Goal: Task Accomplishment & Management: Complete application form

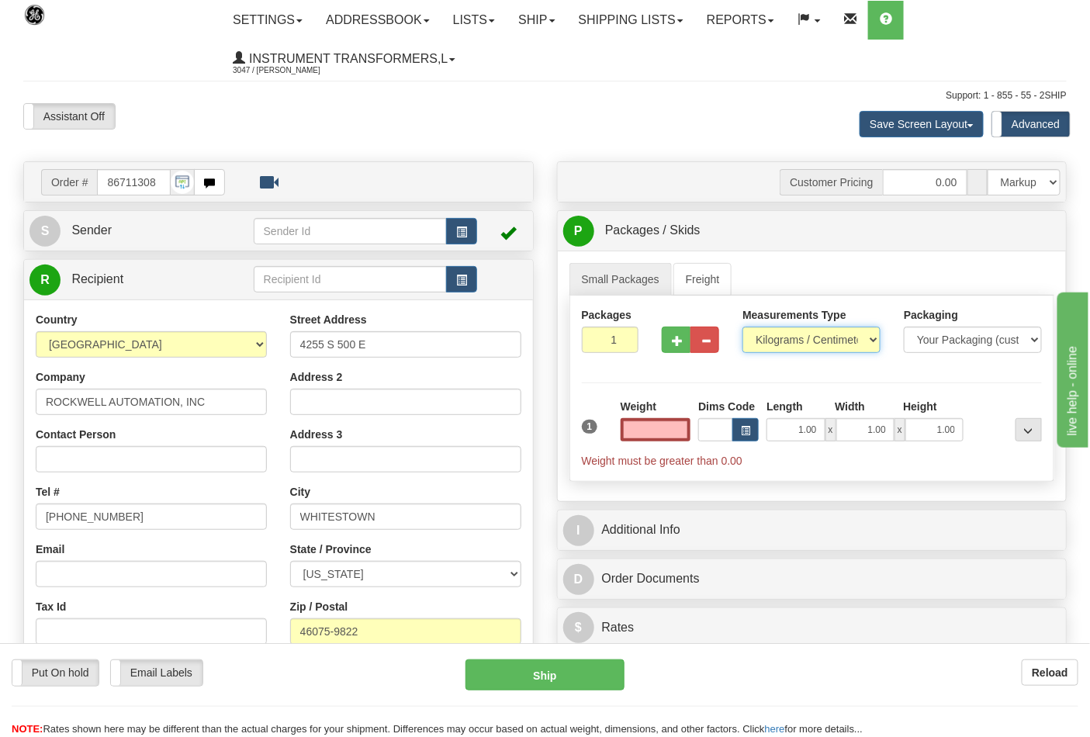
type input "0.00"
click at [753, 336] on select "Pounds / Inches Kilograms / Centimeters" at bounding box center [812, 340] width 138 height 26
select select "0"
click at [743, 327] on select "Pounds / Inches Kilograms / Centimeters" at bounding box center [812, 340] width 138 height 26
click at [645, 435] on input "0.00" at bounding box center [656, 429] width 71 height 23
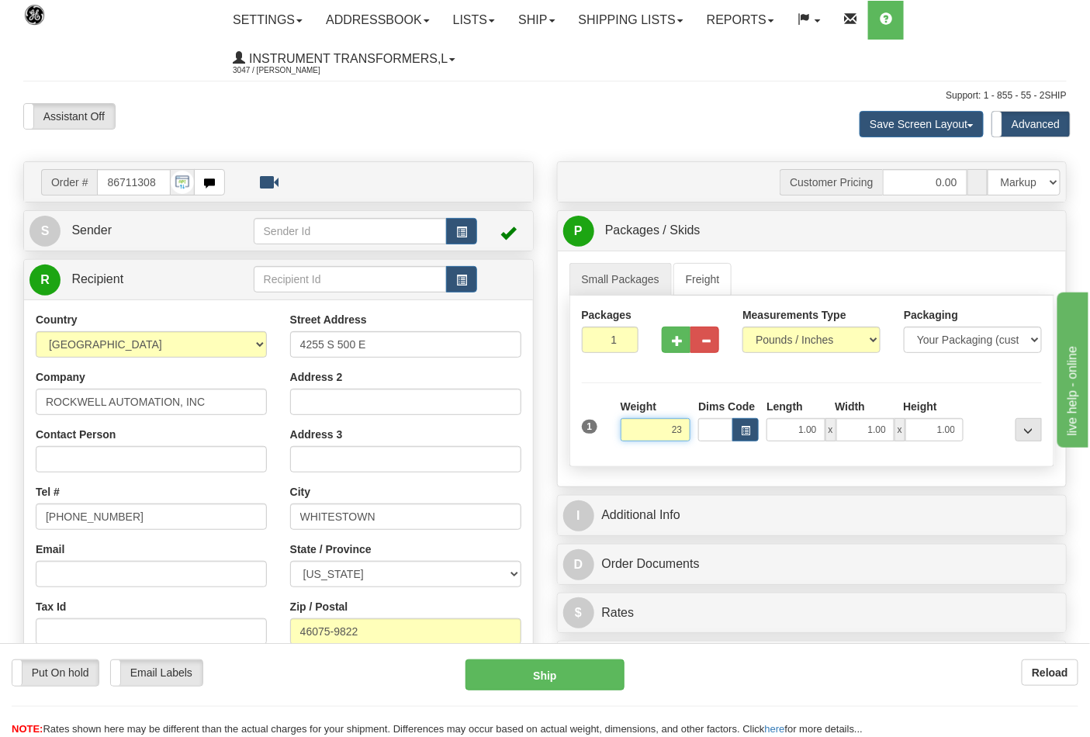
click button "Delete" at bounding box center [0, 0] width 0 height 0
type input "23.00"
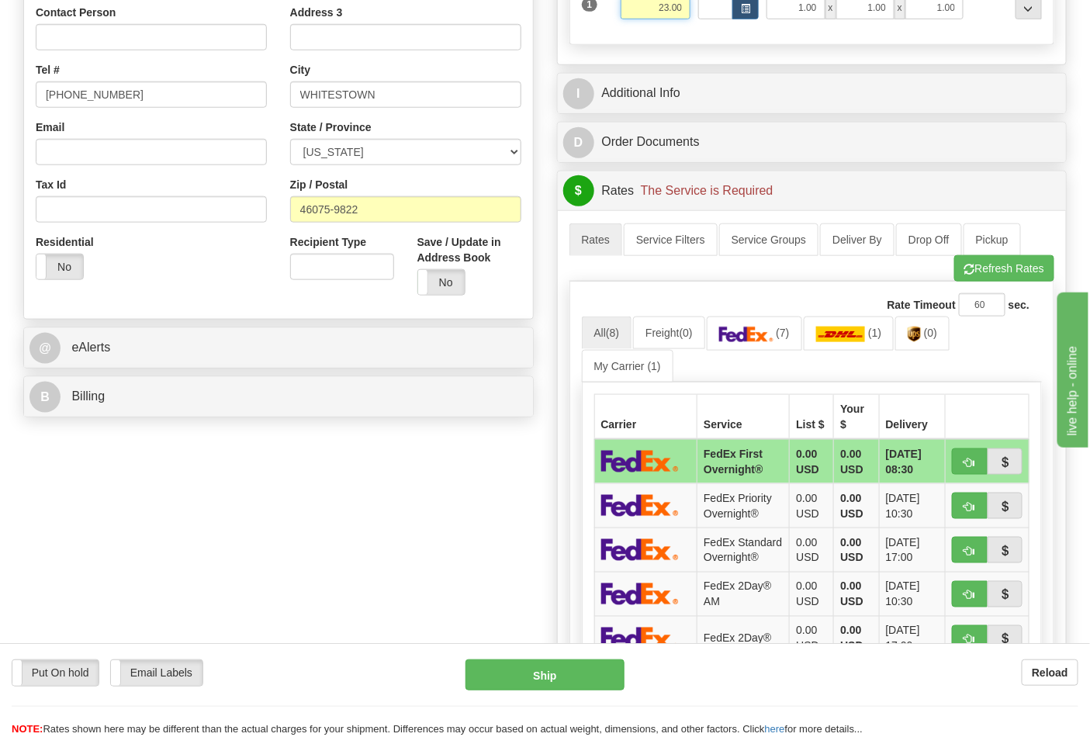
scroll to position [431, 0]
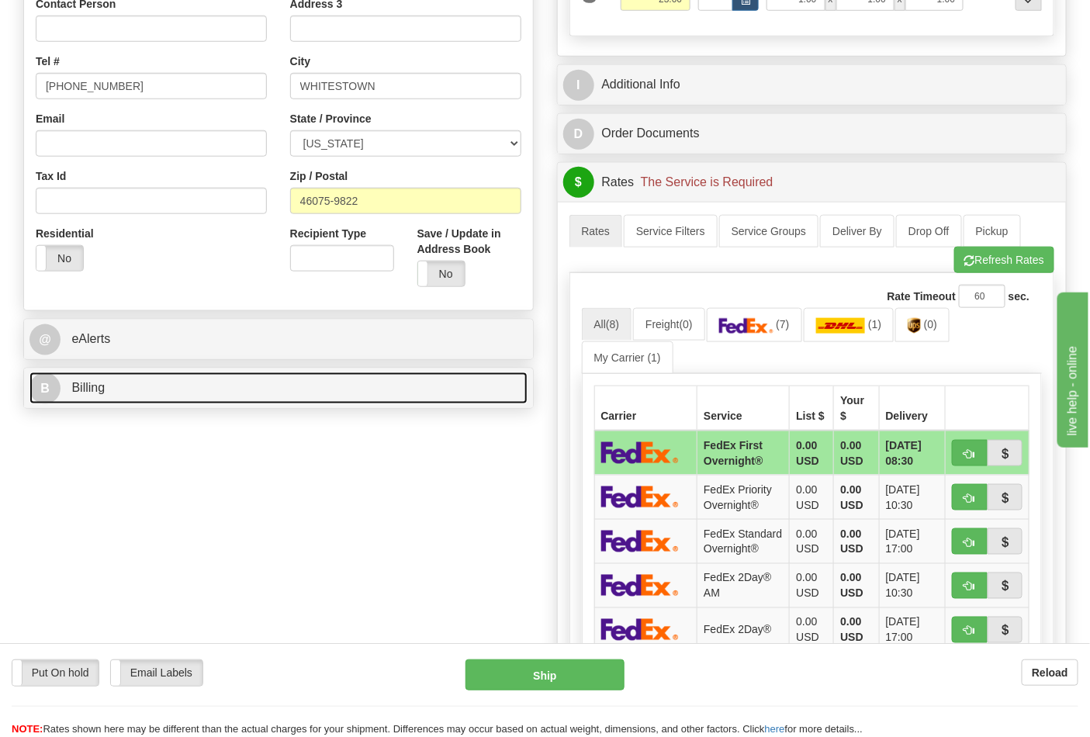
click at [192, 397] on link "B Billing" at bounding box center [278, 388] width 498 height 32
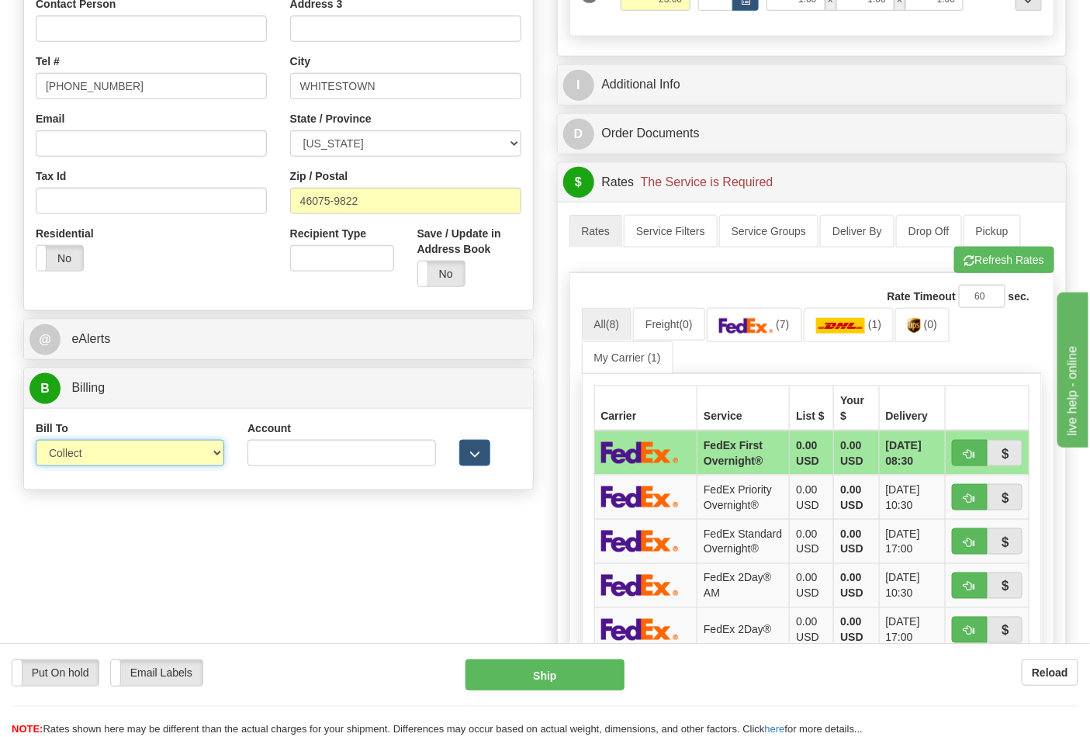
drag, startPoint x: 178, startPoint y: 451, endPoint x: 174, endPoint y: 466, distance: 16.2
click at [178, 452] on select "Sender Recipient Third Party Collect" at bounding box center [130, 453] width 189 height 26
click at [36, 442] on select "Sender Recipient Third Party Collect" at bounding box center [130, 453] width 189 height 26
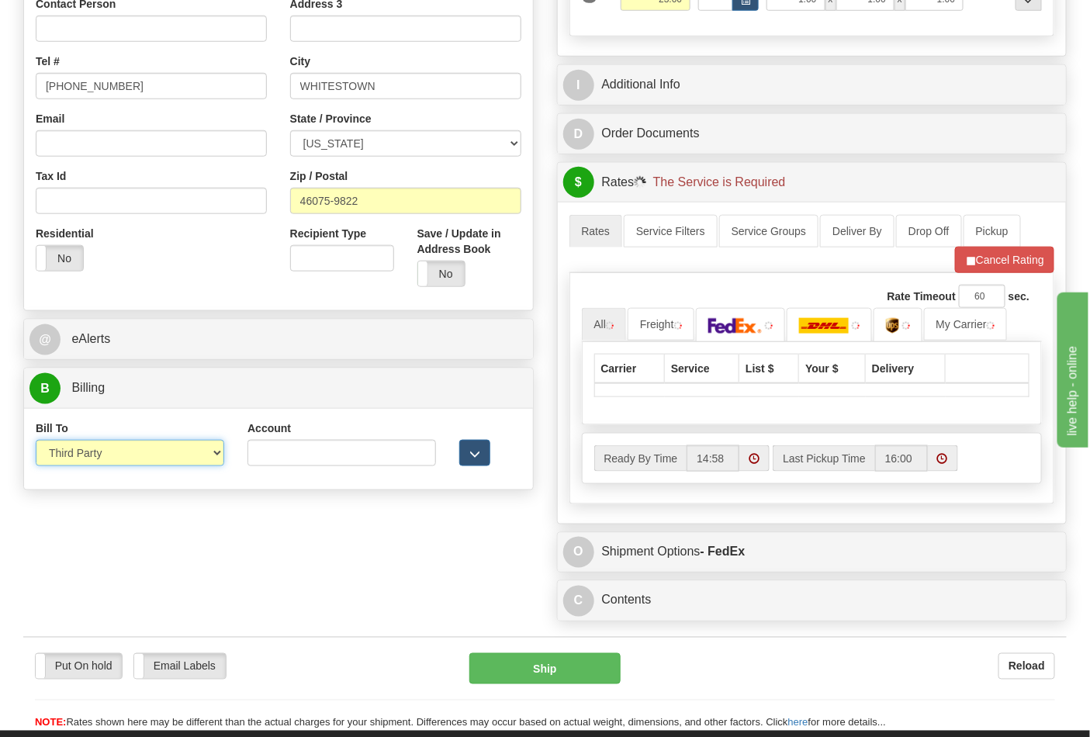
click at [189, 448] on select "Sender Recipient Third Party Collect" at bounding box center [130, 453] width 189 height 26
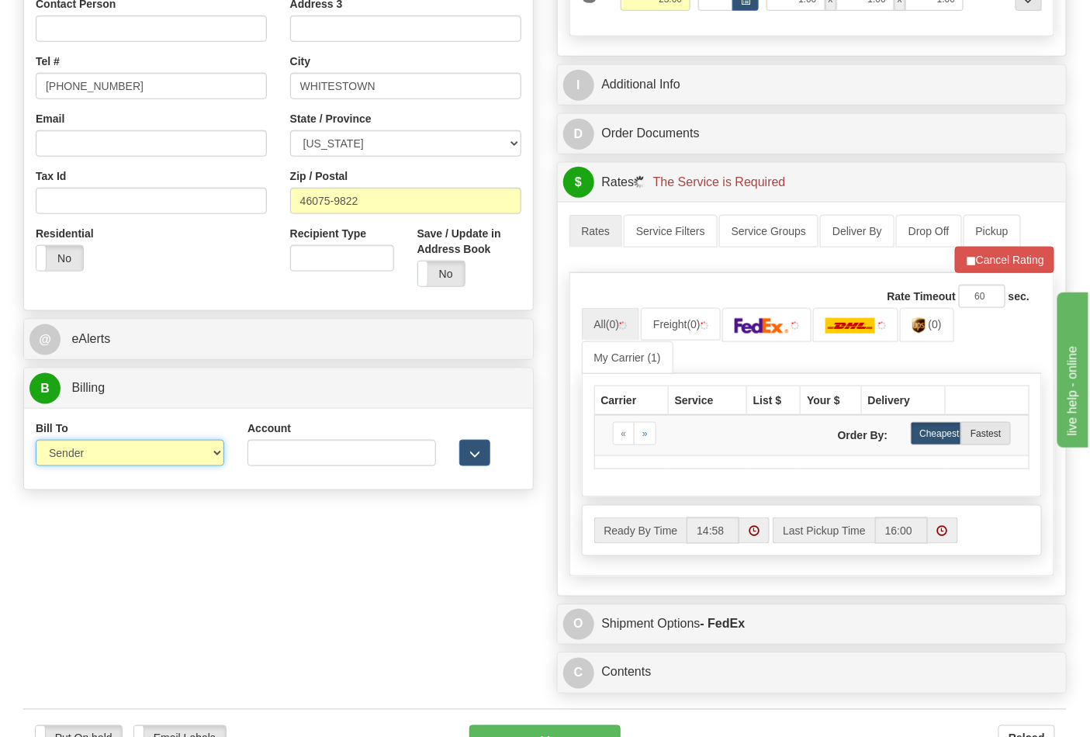
click at [36, 442] on select "Sender Recipient Third Party Collect" at bounding box center [130, 453] width 189 height 26
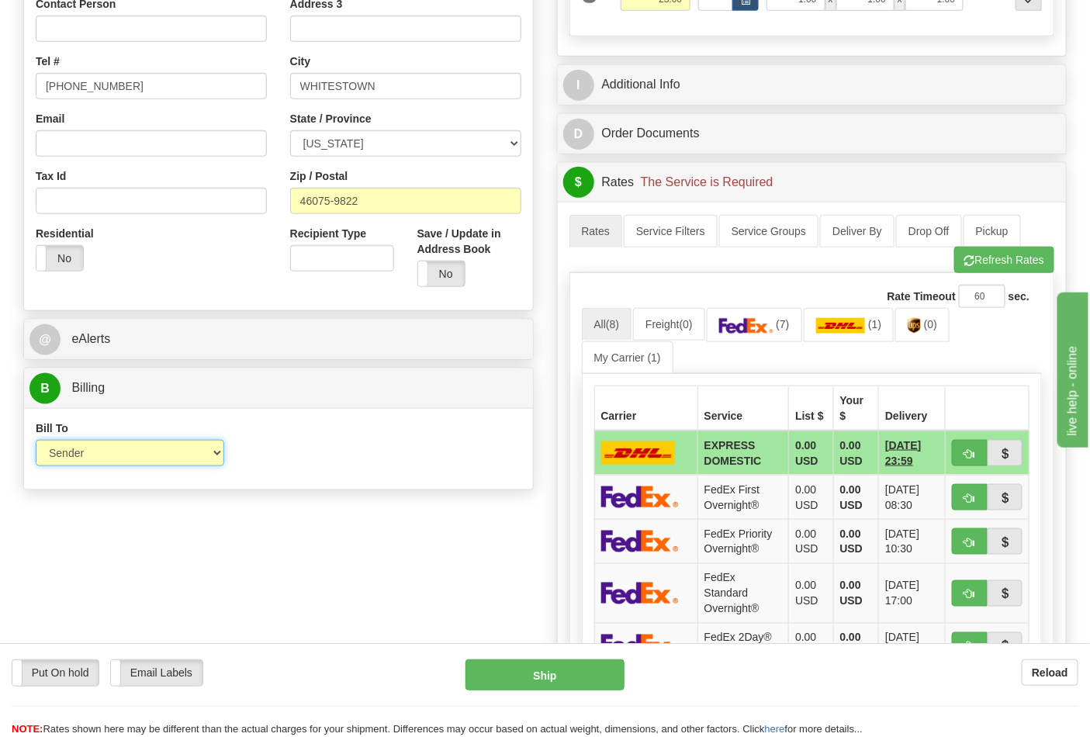
click at [146, 445] on select "Sender Recipient Third Party Collect" at bounding box center [130, 453] width 189 height 26
select select "2"
click at [36, 442] on select "Sender Recipient Third Party Collect" at bounding box center [130, 453] width 189 height 26
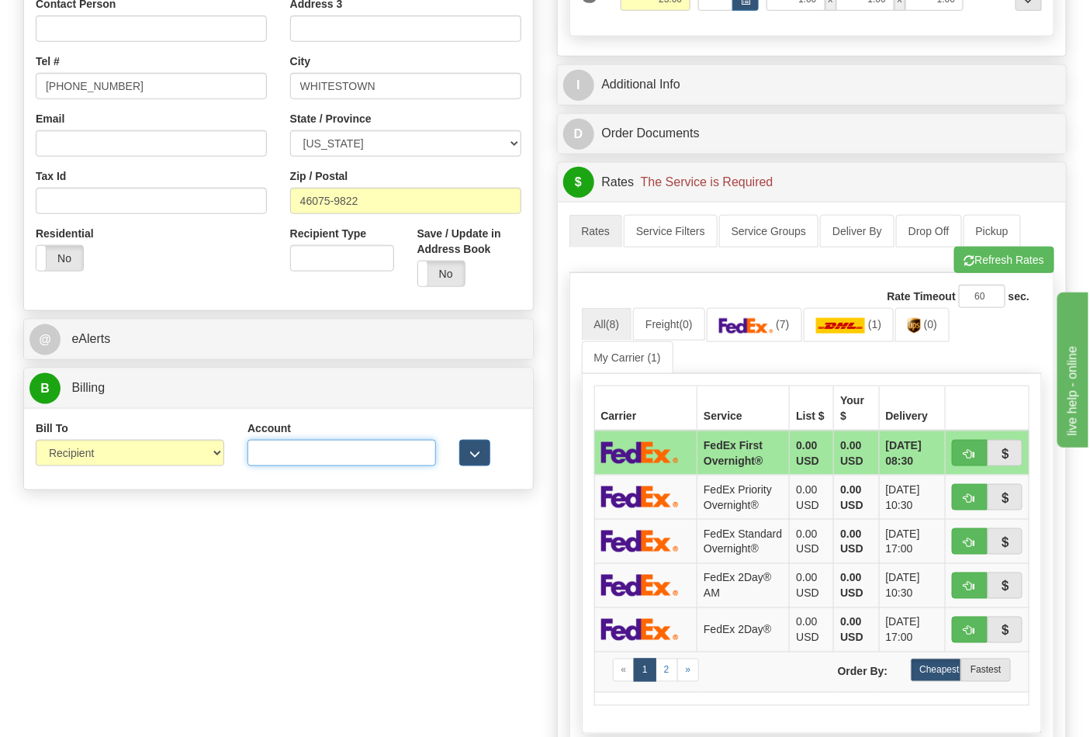
click at [299, 443] on input "Account" at bounding box center [342, 453] width 189 height 26
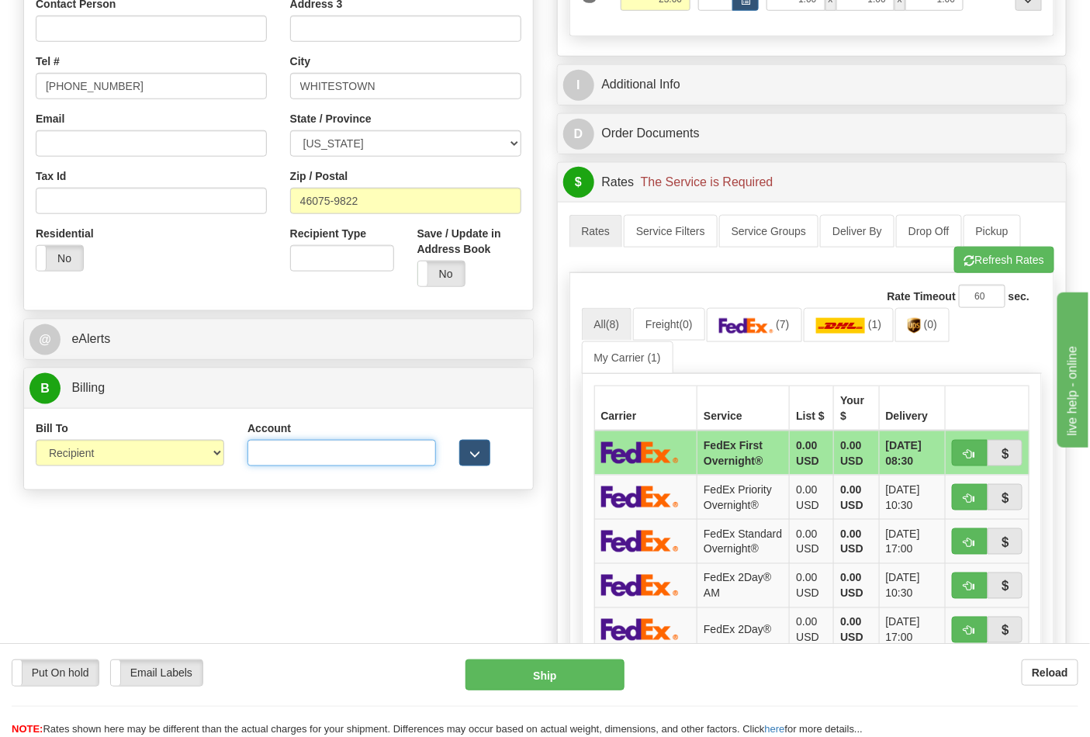
paste input "587102"
type input "587102"
click at [921, 326] on img at bounding box center [914, 326] width 13 height 16
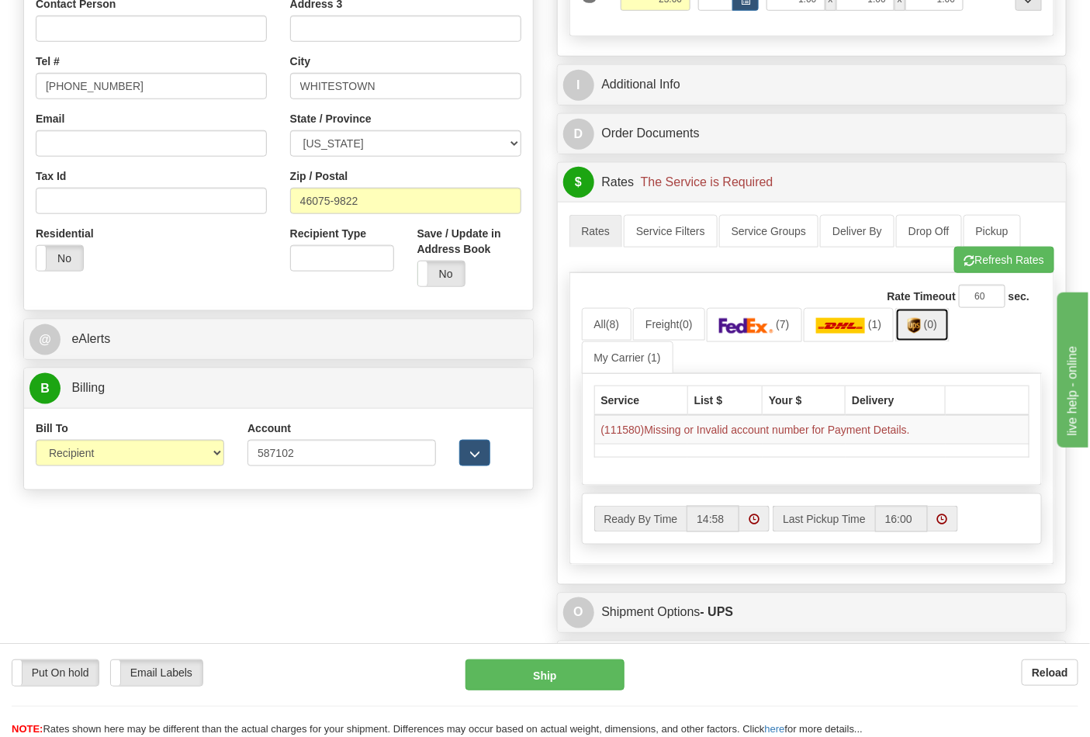
click at [916, 337] on link "(0)" at bounding box center [922, 324] width 54 height 33
click at [184, 455] on select "Sender Recipient Third Party Collect" at bounding box center [130, 453] width 189 height 26
select select "4"
click at [36, 442] on select "Sender Recipient Third Party Collect" at bounding box center [130, 453] width 189 height 26
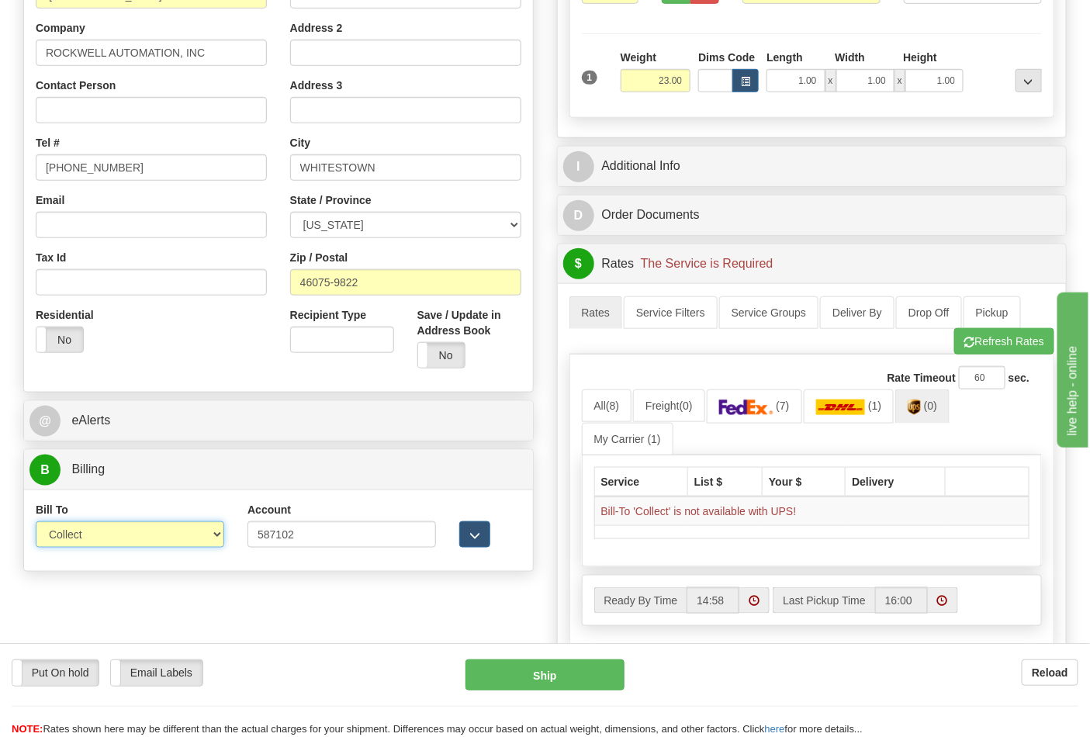
scroll to position [345, 0]
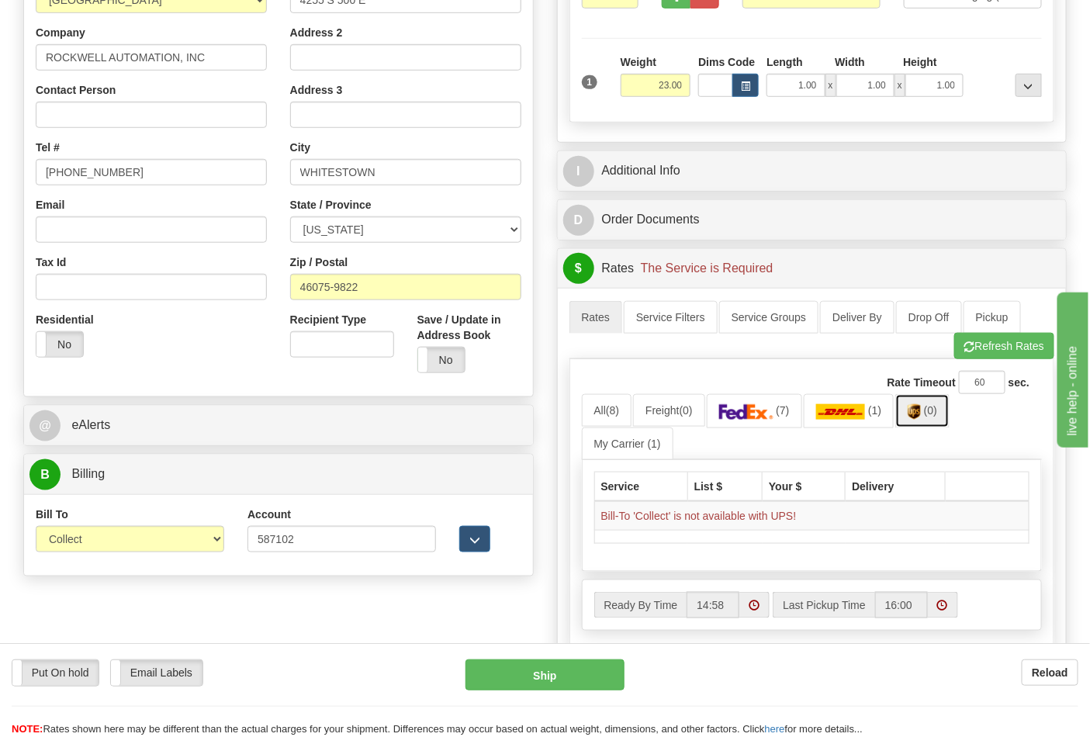
click at [912, 420] on link "(0)" at bounding box center [922, 410] width 54 height 33
click at [985, 347] on button "Refresh Rates" at bounding box center [1004, 346] width 100 height 26
drag, startPoint x: 348, startPoint y: 539, endPoint x: 191, endPoint y: 554, distance: 157.4
click at [188, 549] on div "Bill To Sender Recipient Third Party Collect Account 587102 3rd Party Account L…" at bounding box center [278, 535] width 509 height 57
paste input "587102"
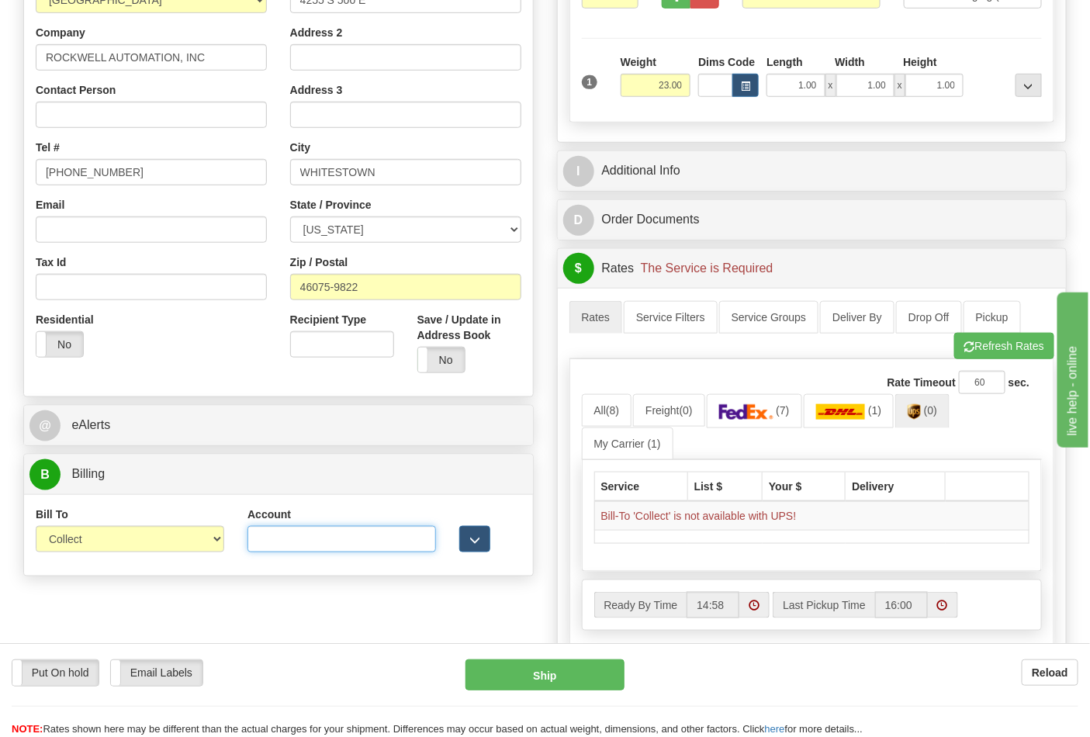
type input "587102"
click at [932, 421] on link "(0)" at bounding box center [922, 410] width 54 height 33
click at [931, 417] on span "(0)" at bounding box center [930, 410] width 13 height 12
click at [220, 540] on select "Sender Recipient Third Party Collect" at bounding box center [130, 539] width 189 height 26
select select "2"
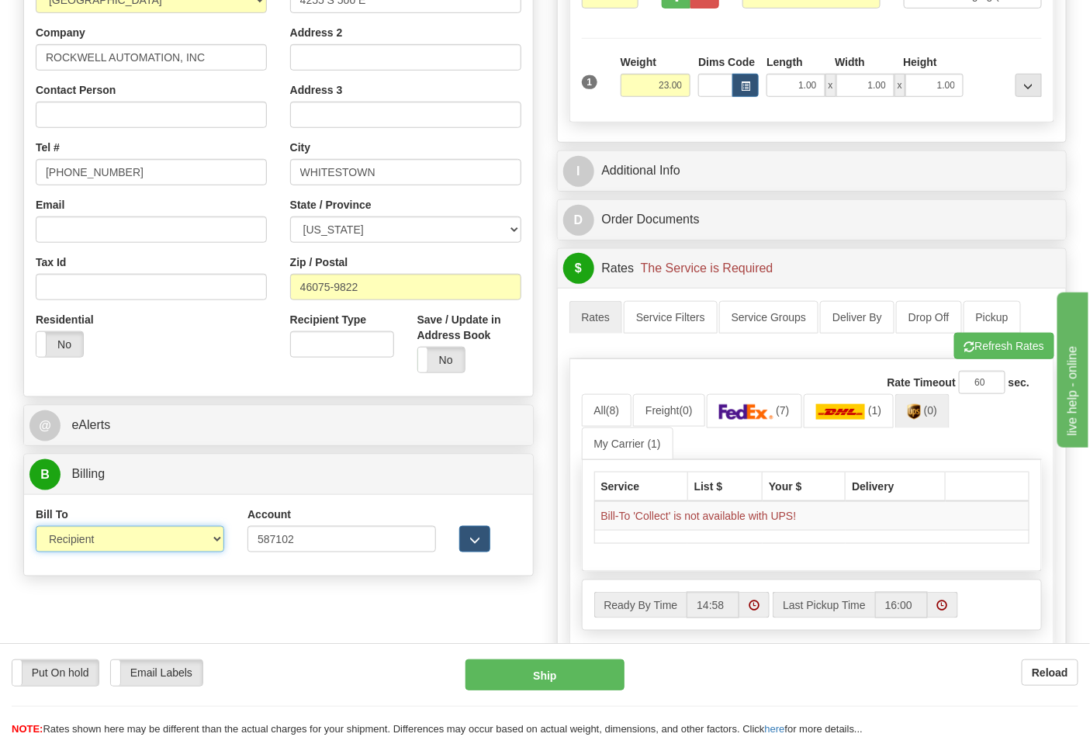
click at [36, 528] on select "Sender Recipient Third Party Collect" at bounding box center [130, 539] width 189 height 26
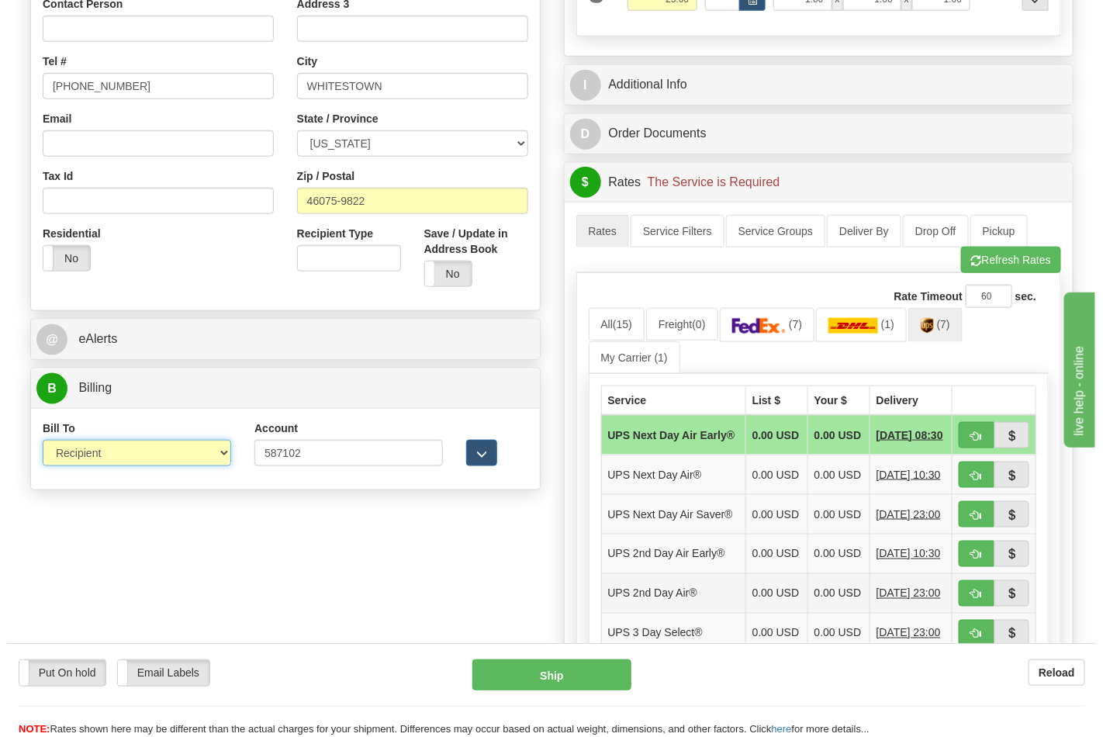
scroll to position [517, 0]
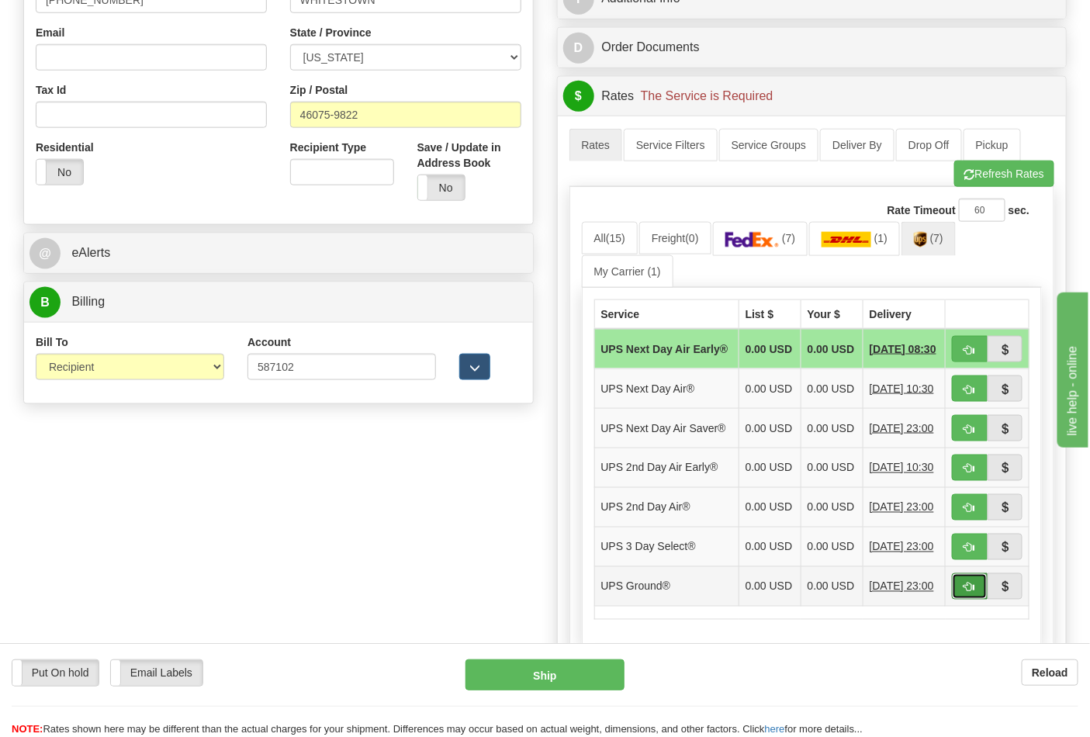
click at [959, 600] on button "button" at bounding box center [970, 586] width 36 height 26
type input "03"
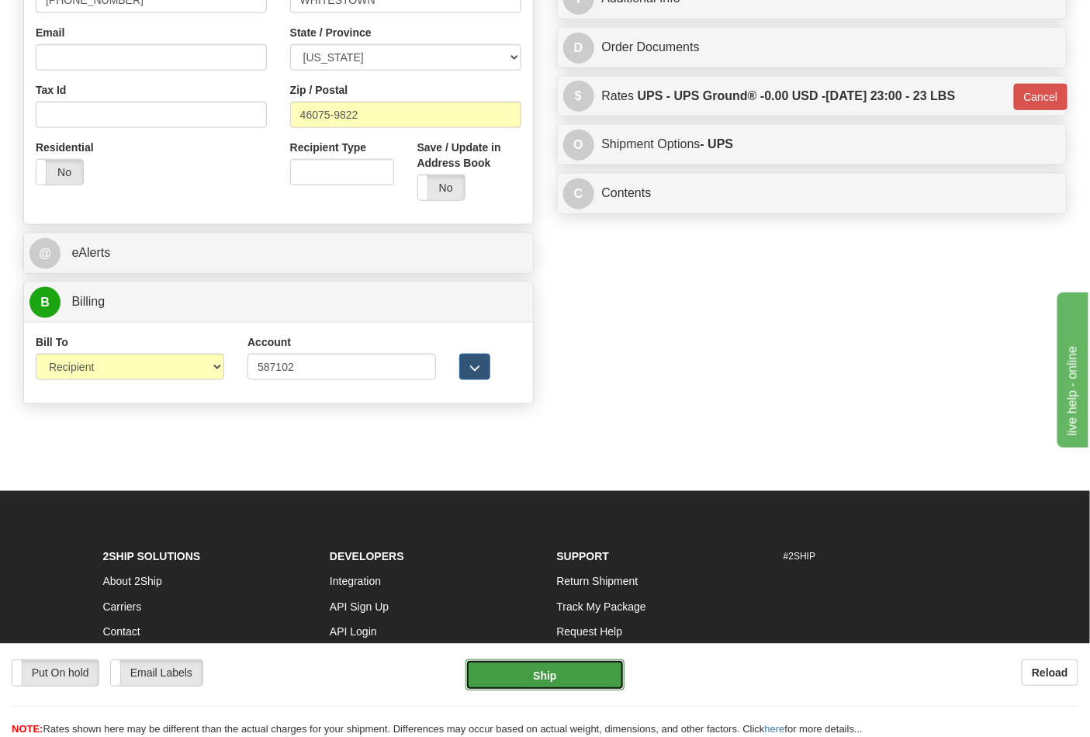
click at [552, 677] on button "Ship" at bounding box center [545, 675] width 158 height 31
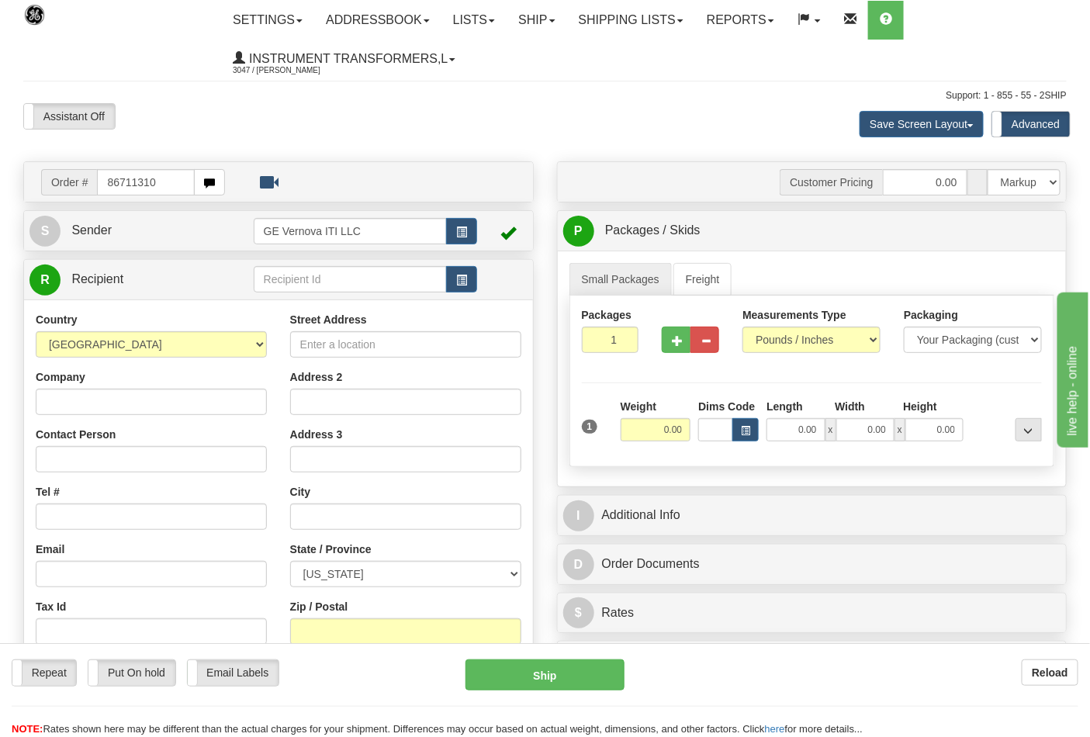
type input "86711310"
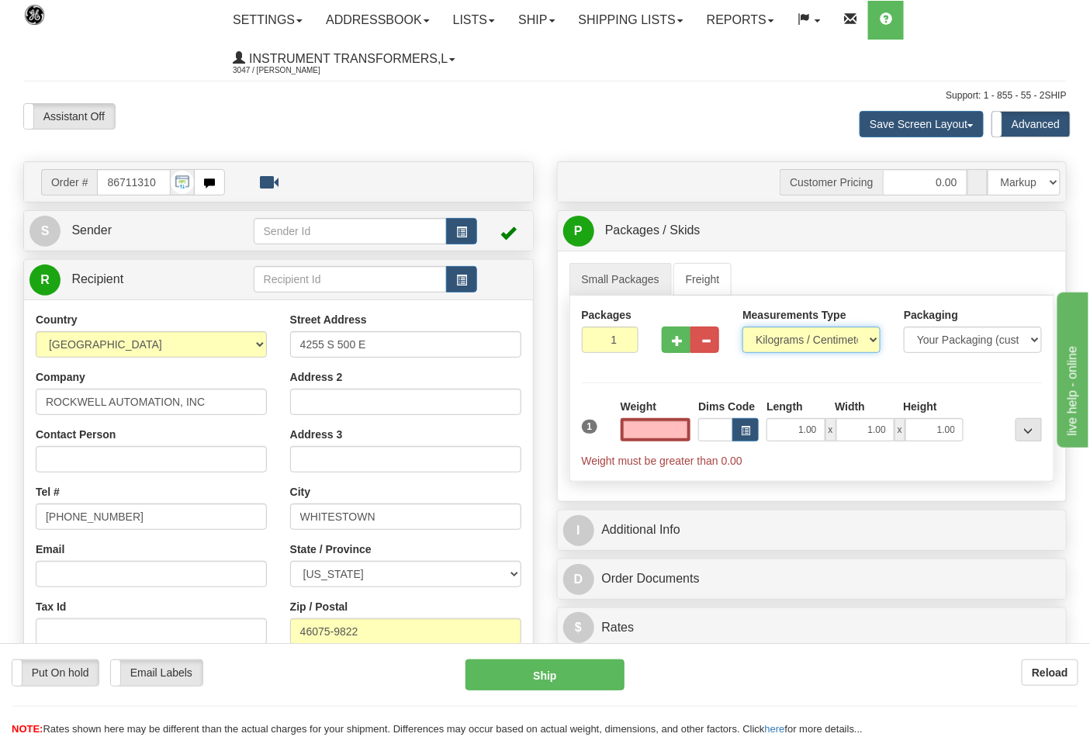
type input "0.00"
drag, startPoint x: 813, startPoint y: 337, endPoint x: 795, endPoint y: 352, distance: 24.2
click at [813, 337] on select "Pounds / Inches Kilograms / Centimeters" at bounding box center [812, 340] width 138 height 26
select select "0"
click at [743, 327] on select "Pounds / Inches Kilograms / Centimeters" at bounding box center [812, 340] width 138 height 26
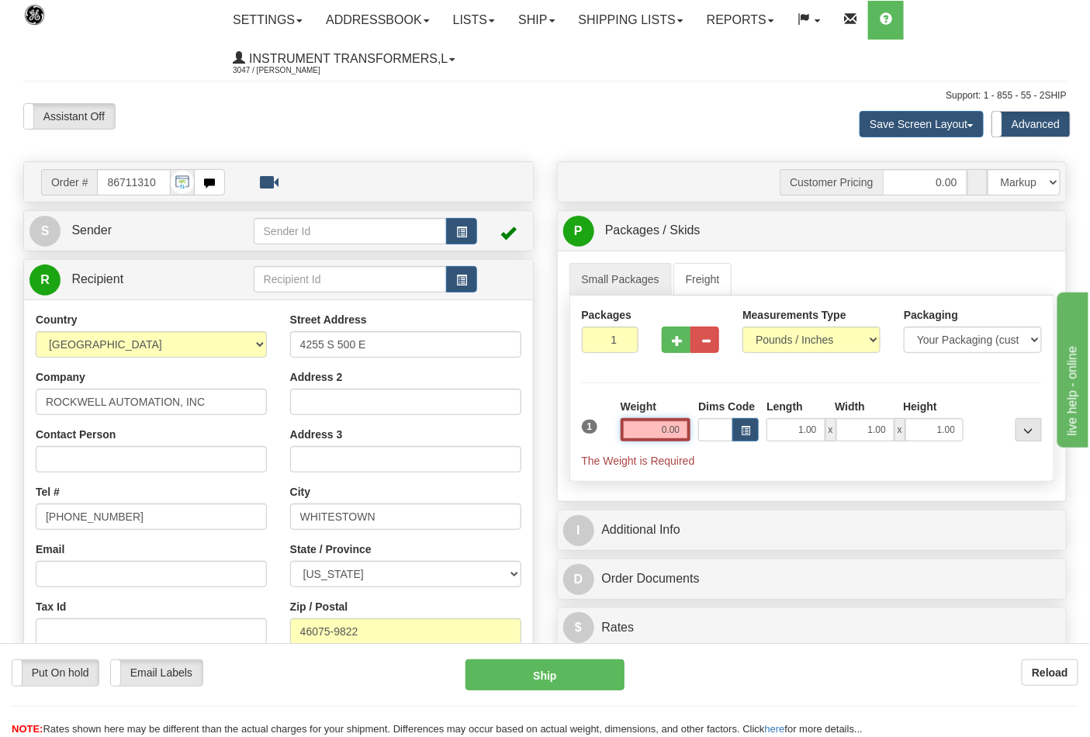
click at [649, 438] on input "0.00" at bounding box center [656, 429] width 71 height 23
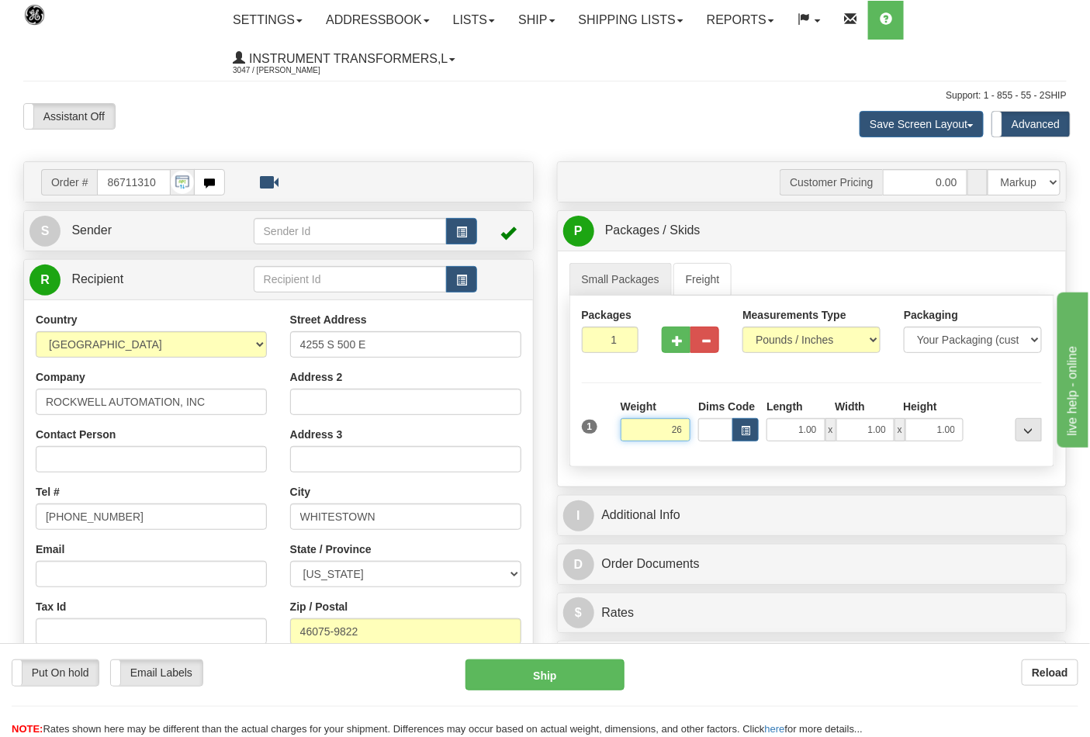
click button "Delete" at bounding box center [0, 0] width 0 height 0
type input "26.00"
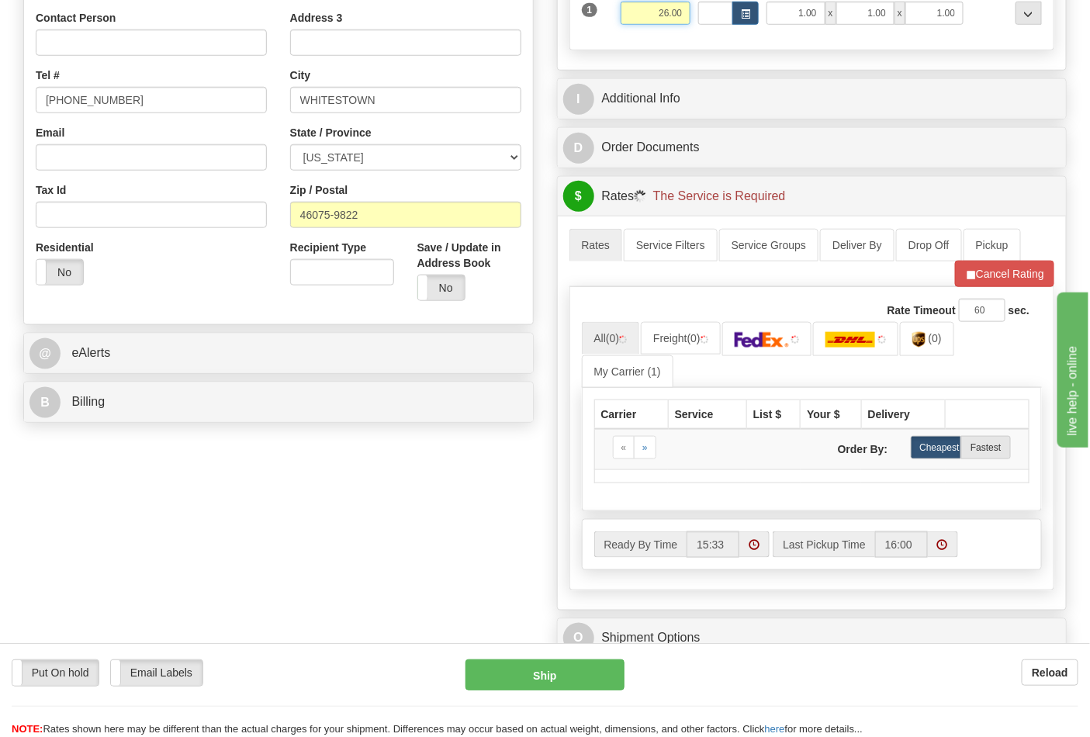
scroll to position [431, 0]
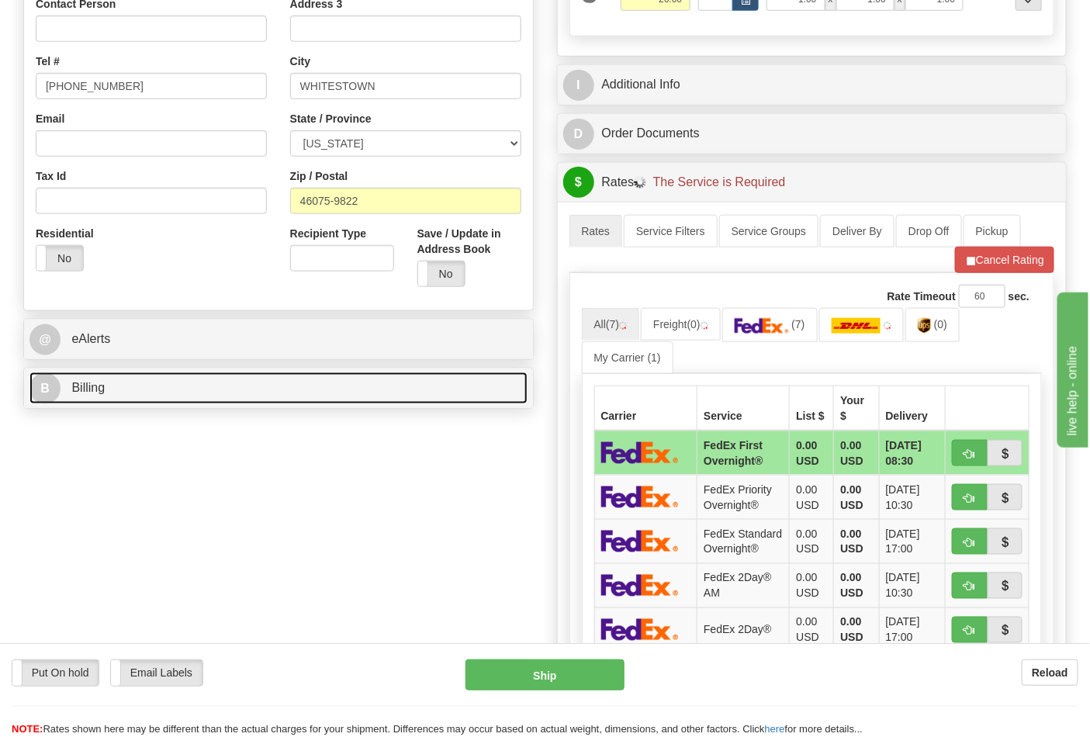
click at [349, 396] on link "B Billing" at bounding box center [278, 388] width 498 height 32
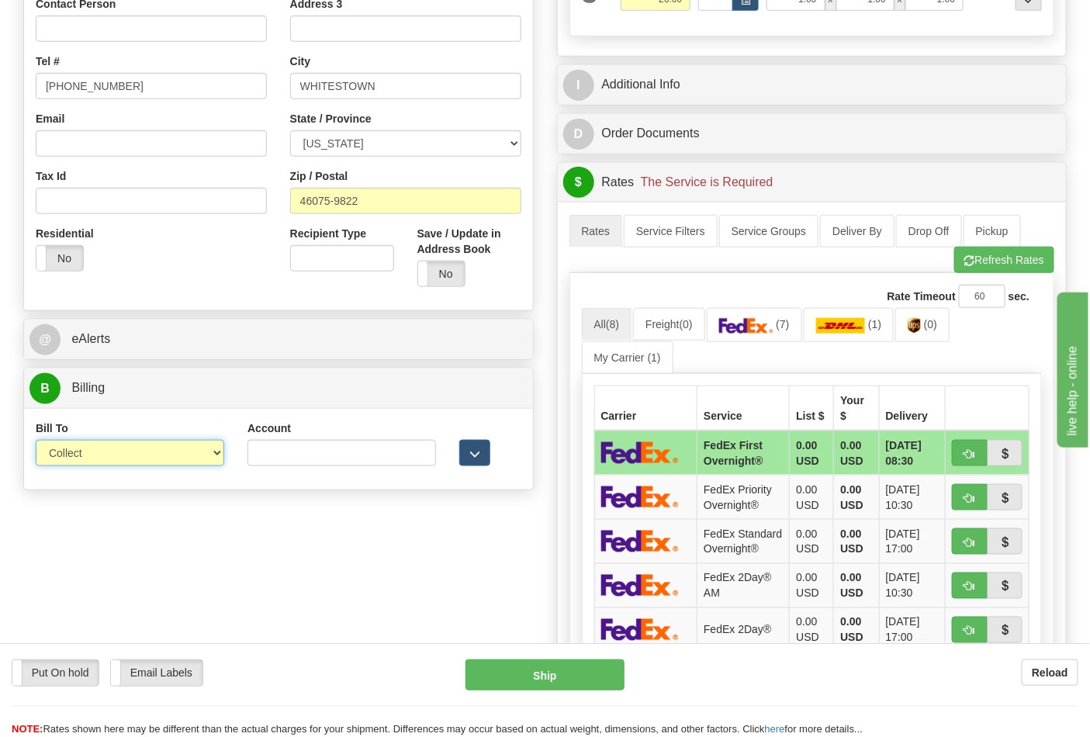
click at [171, 456] on select "Sender Recipient Third Party Collect" at bounding box center [130, 453] width 189 height 26
select select "2"
click at [36, 442] on select "Sender Recipient Third Party Collect" at bounding box center [130, 453] width 189 height 26
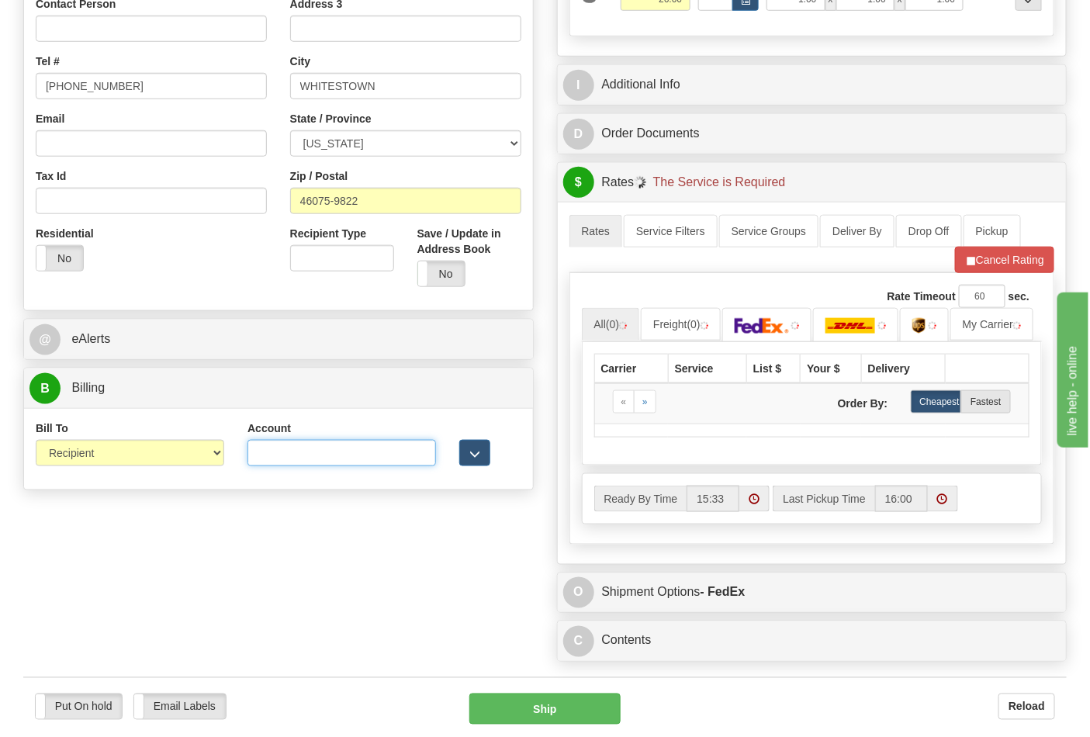
click at [303, 444] on input "Account" at bounding box center [342, 453] width 189 height 26
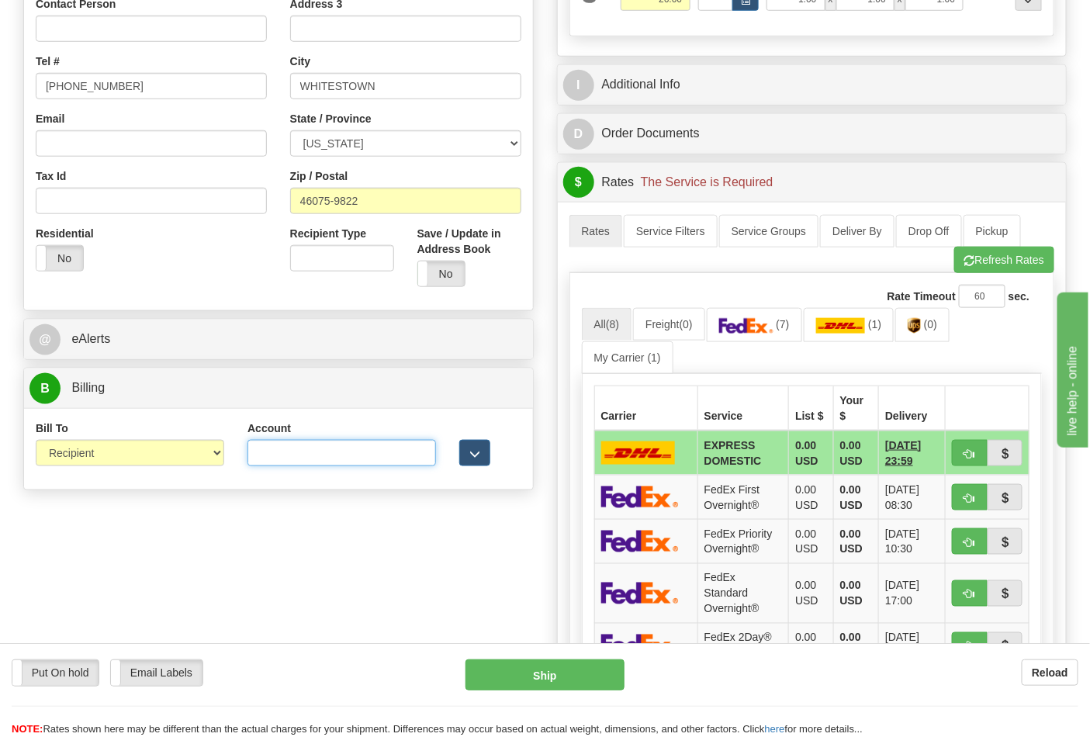
paste input "587102"
type input "587102"
click at [739, 332] on img at bounding box center [746, 326] width 54 height 16
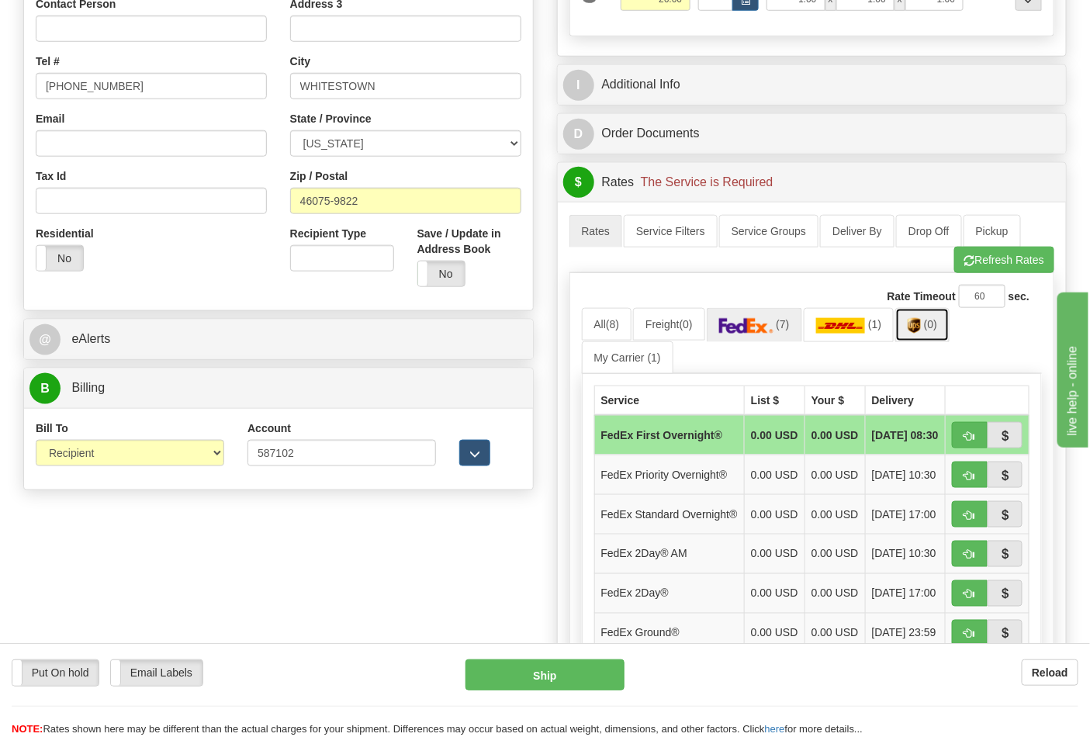
click at [912, 327] on link "(0)" at bounding box center [922, 324] width 54 height 33
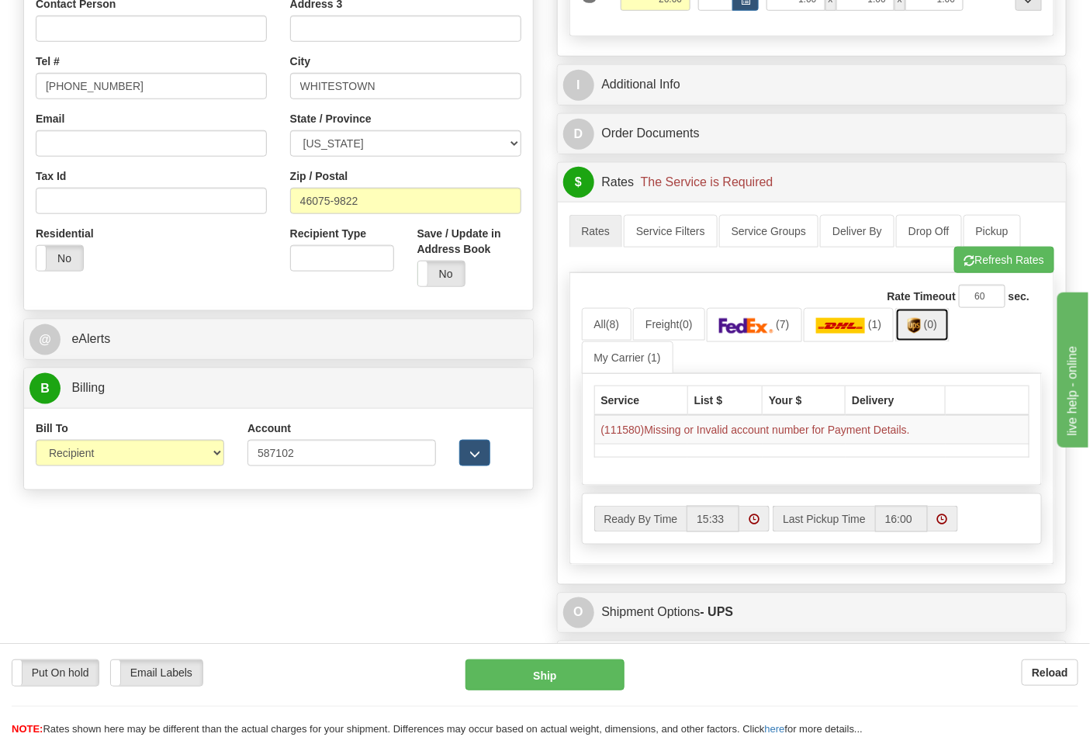
click at [921, 329] on img at bounding box center [914, 326] width 13 height 16
click at [979, 258] on button "Refresh Rates" at bounding box center [1004, 260] width 100 height 26
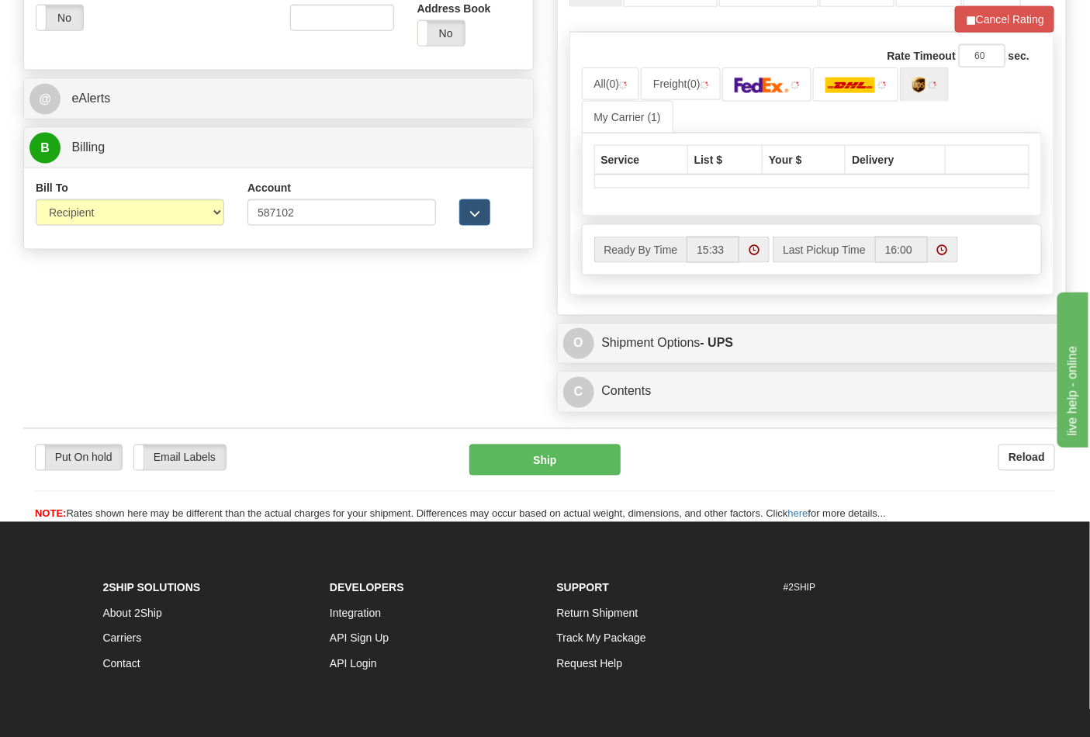
scroll to position [689, 0]
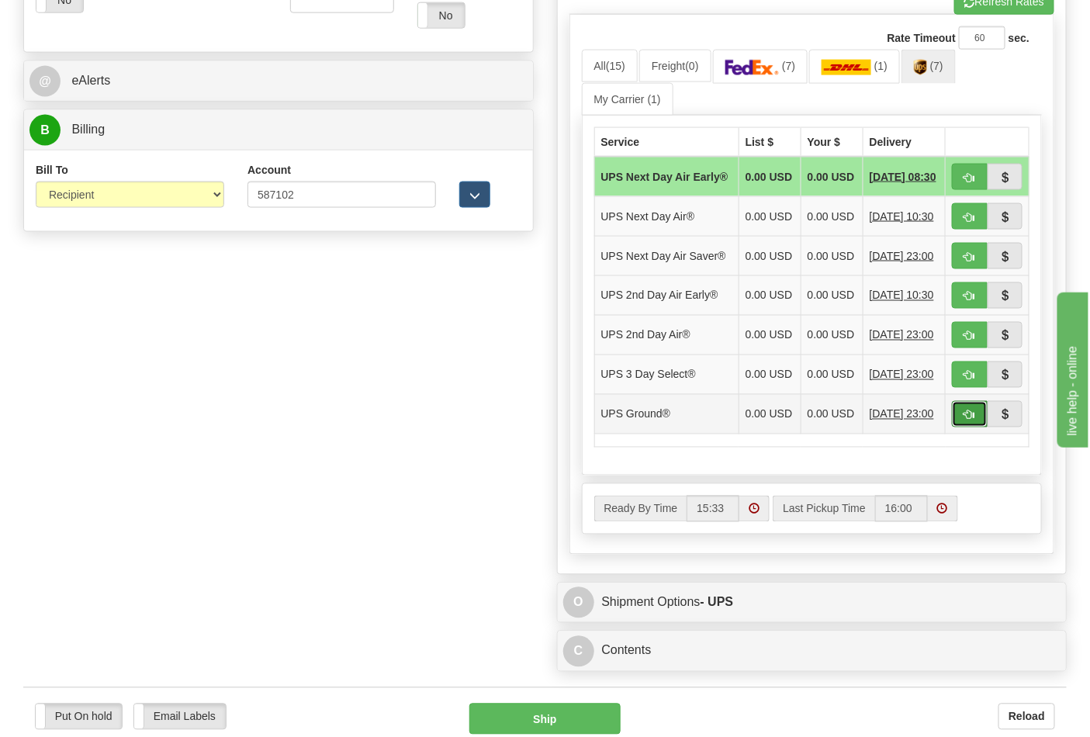
click at [970, 421] on span "button" at bounding box center [969, 415] width 11 height 10
type input "03"
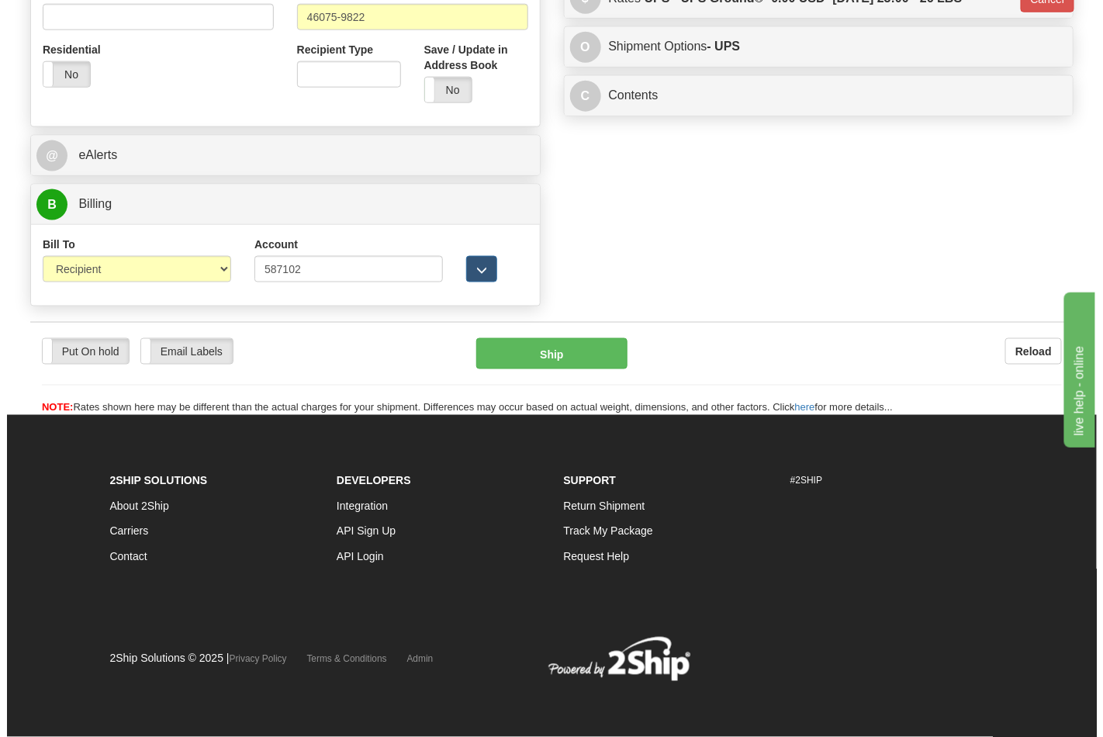
scroll to position [617, 0]
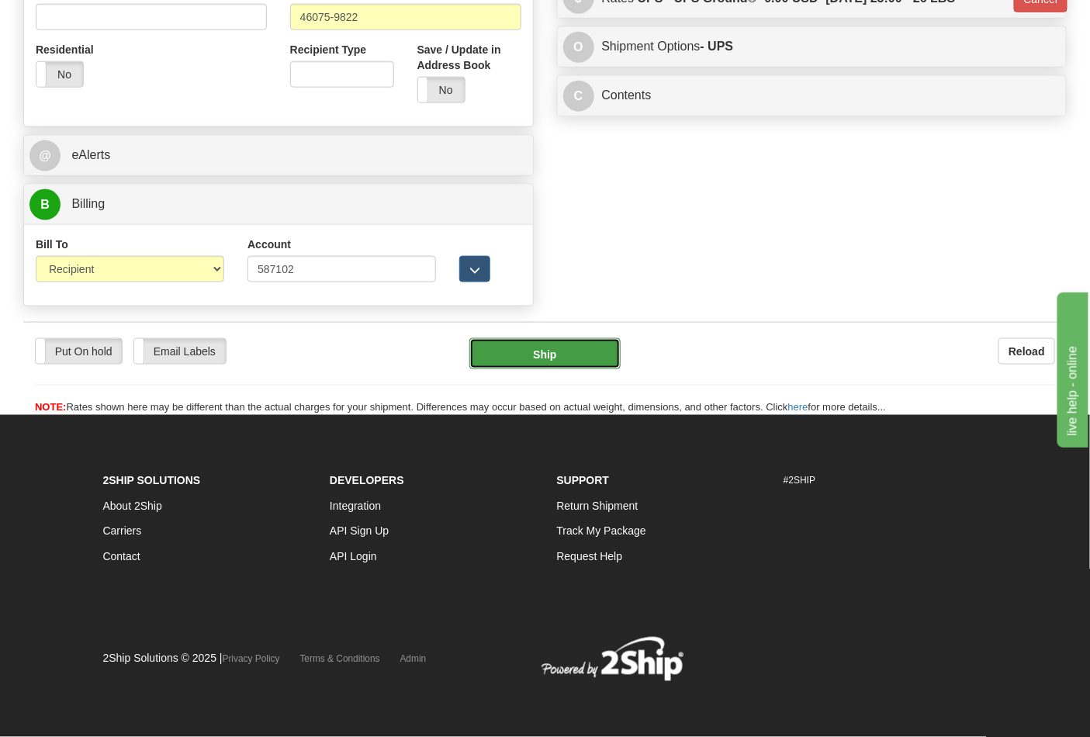
click at [542, 358] on button "Ship" at bounding box center [544, 353] width 151 height 31
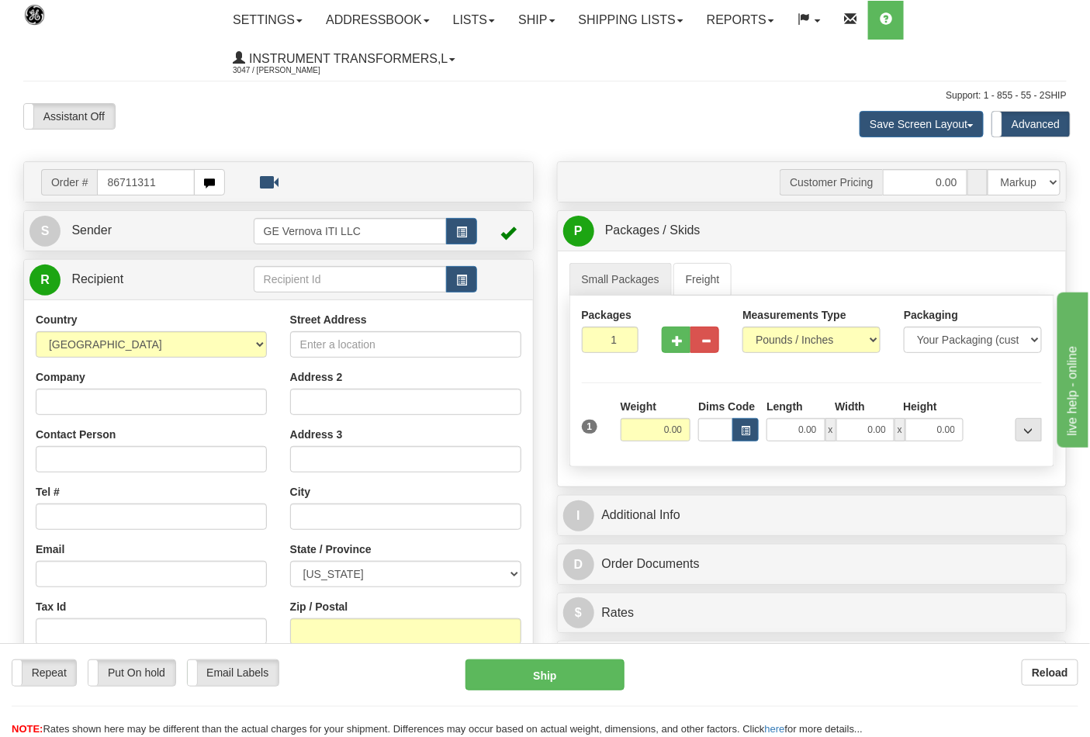
type input "86711311"
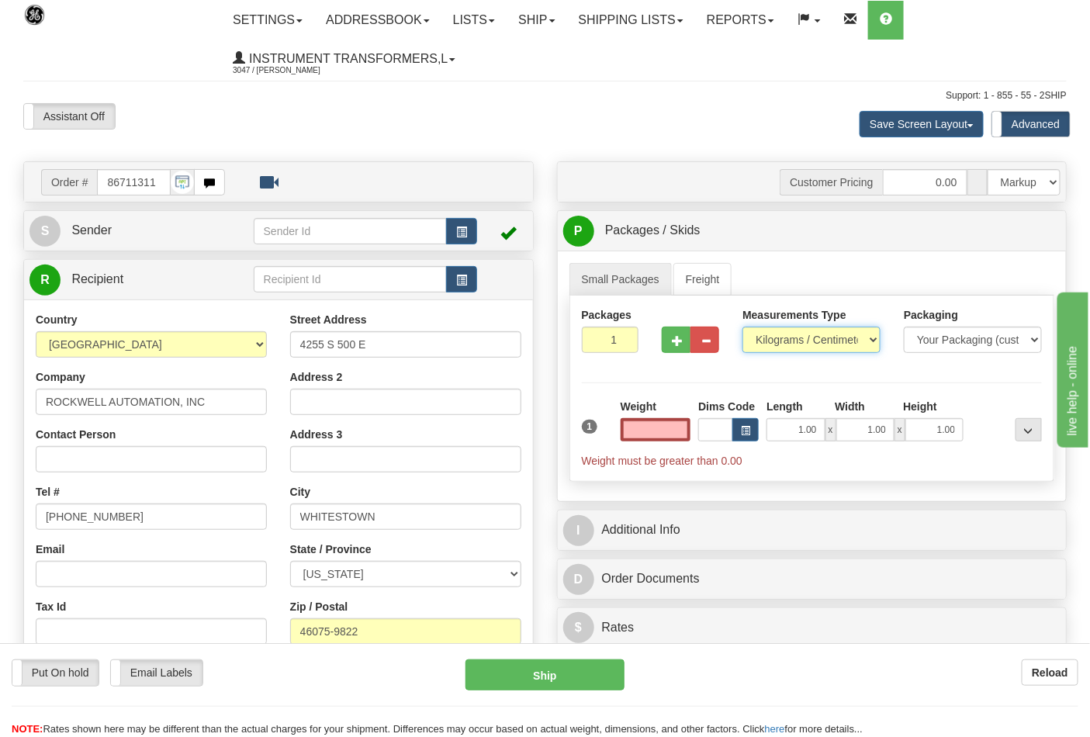
type input "0.00"
drag, startPoint x: 849, startPoint y: 338, endPoint x: 842, endPoint y: 345, distance: 9.3
click at [848, 340] on select "Pounds / Inches Kilograms / Centimeters" at bounding box center [812, 340] width 138 height 26
select select "0"
click at [743, 327] on select "Pounds / Inches Kilograms / Centimeters" at bounding box center [812, 340] width 138 height 26
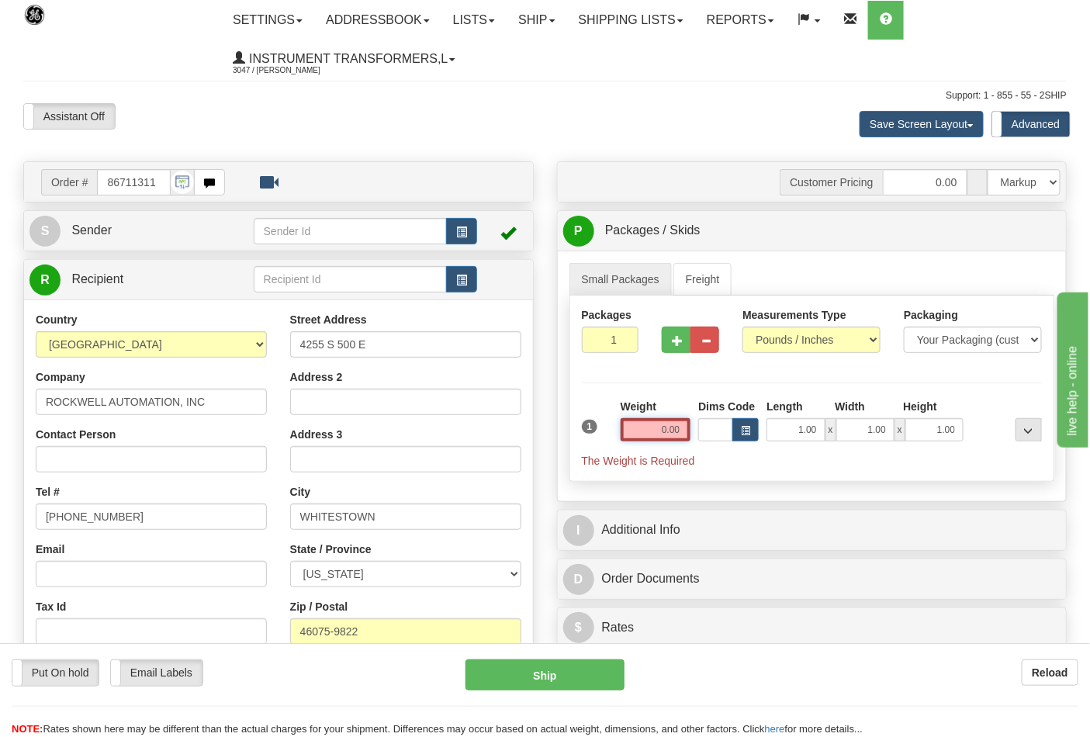
click at [655, 424] on input "0.00" at bounding box center [656, 429] width 71 height 23
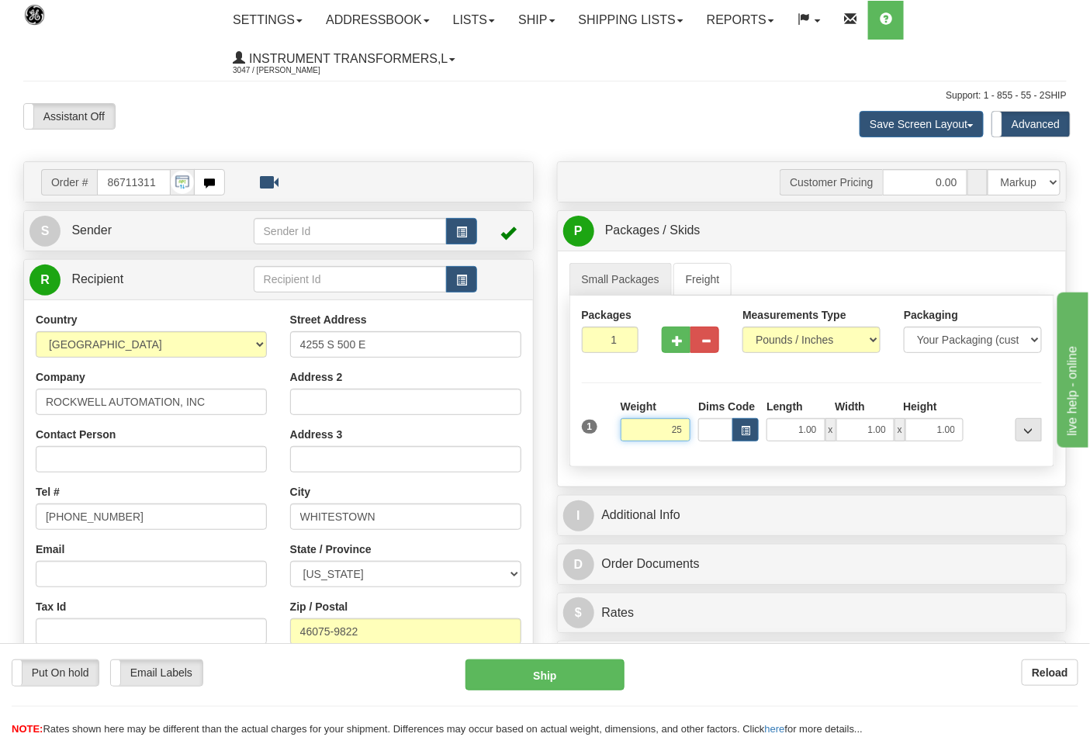
click button "Delete" at bounding box center [0, 0] width 0 height 0
type input "25.00"
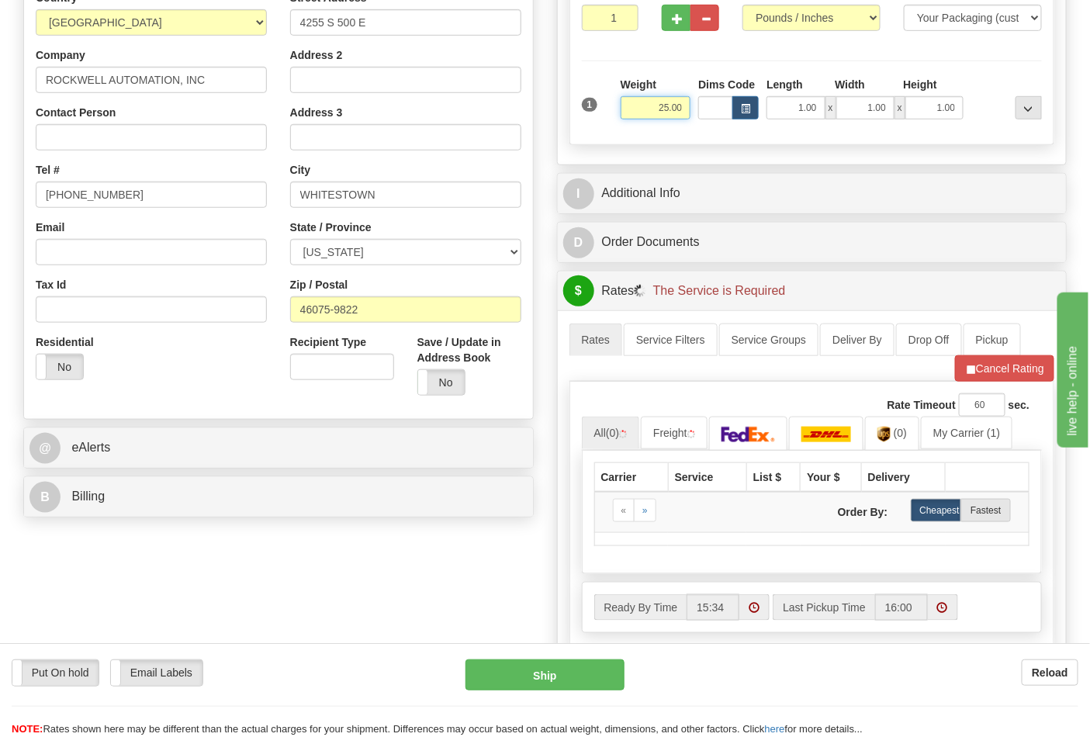
scroll to position [431, 0]
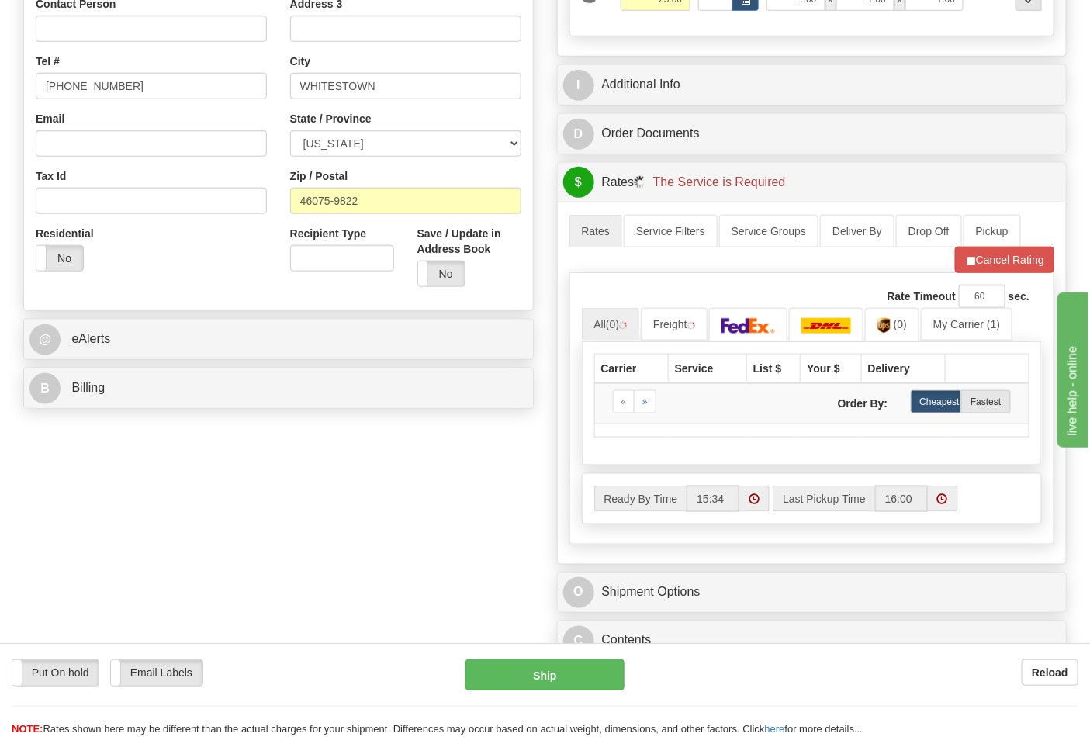
click at [326, 413] on div "Order # 86711311 S" at bounding box center [279, 73] width 534 height 685
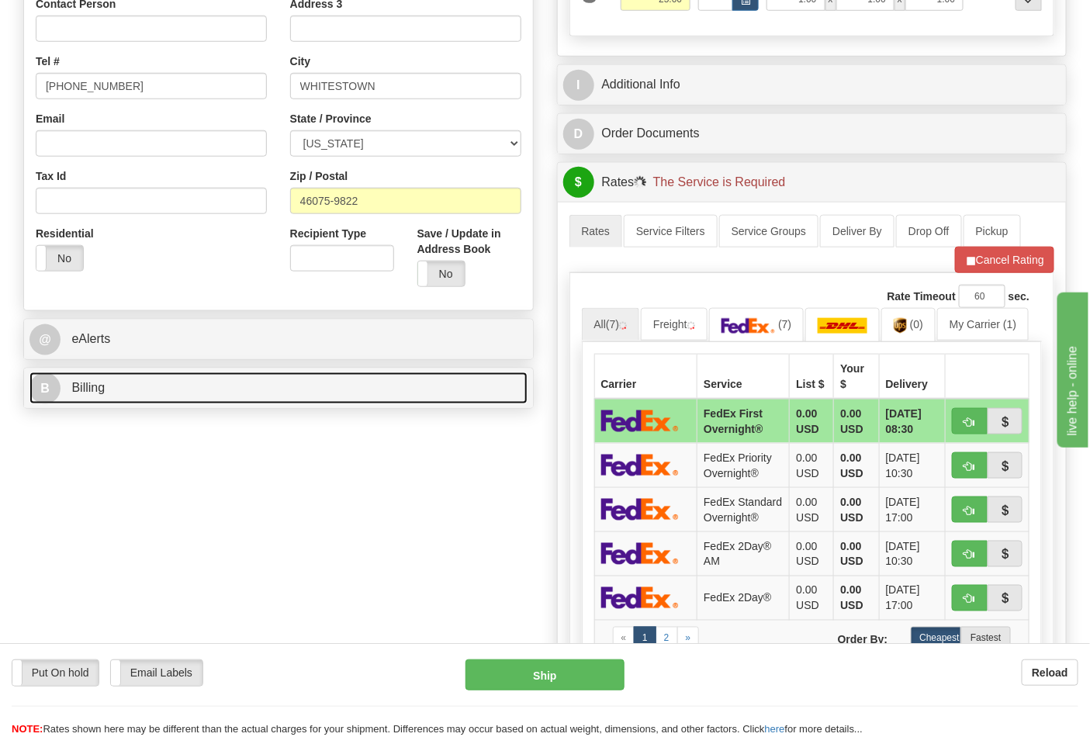
click at [329, 403] on link "B Billing" at bounding box center [278, 388] width 498 height 32
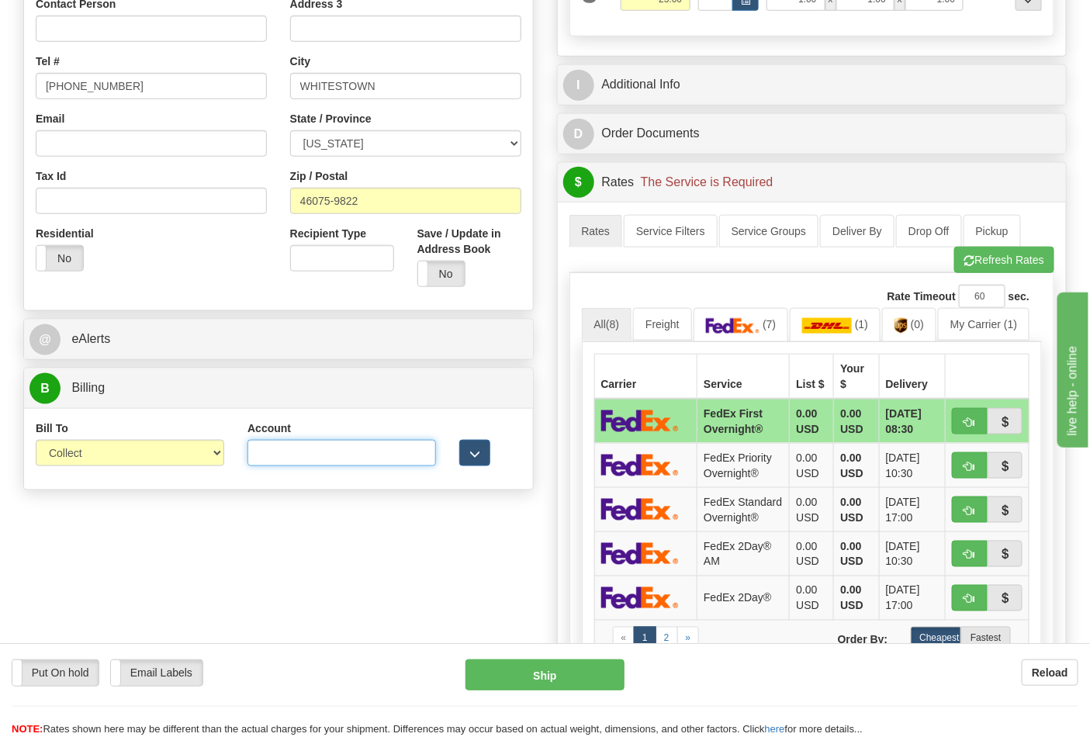
click at [303, 455] on input "Account" at bounding box center [342, 453] width 189 height 26
paste input "587102"
type input "587102"
click at [181, 452] on select "Sender Recipient Third Party Collect" at bounding box center [130, 453] width 189 height 26
select select "2"
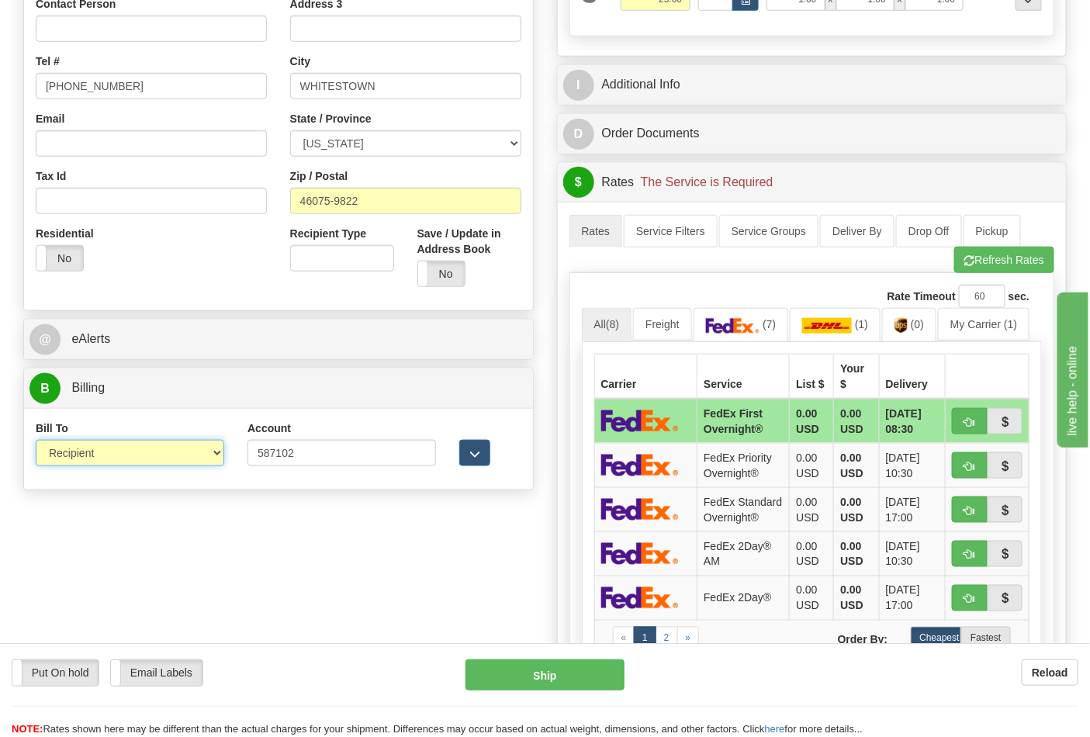
click at [36, 442] on select "Sender Recipient Third Party Collect" at bounding box center [130, 453] width 189 height 26
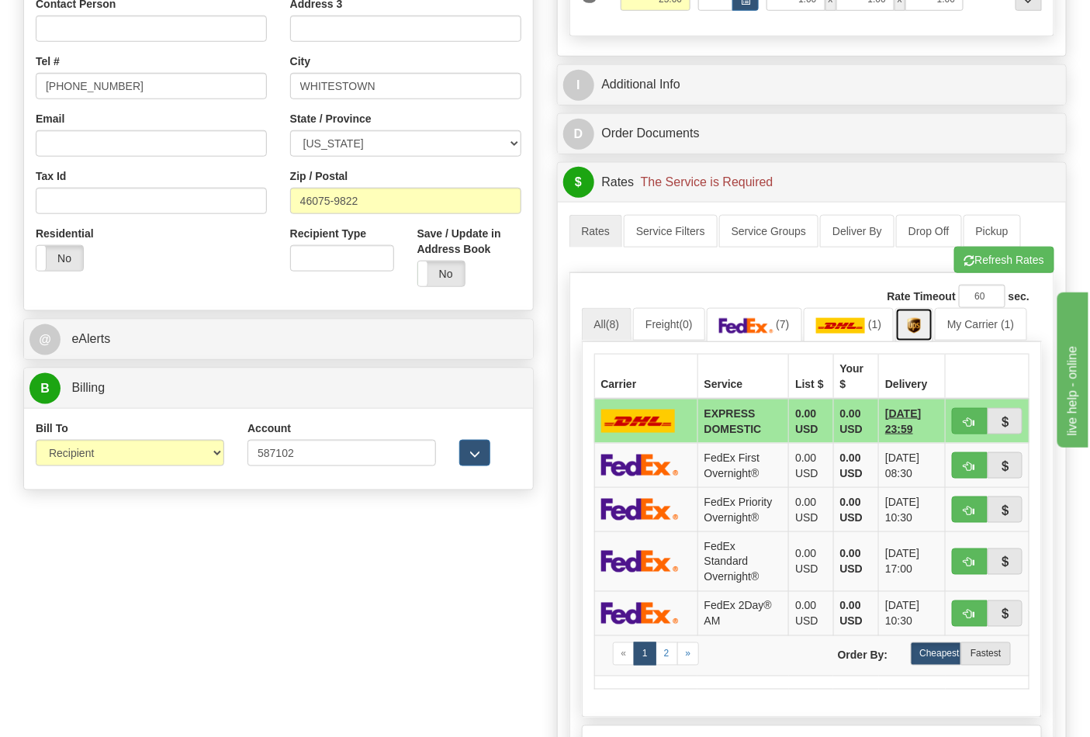
click at [917, 322] on img at bounding box center [914, 326] width 13 height 16
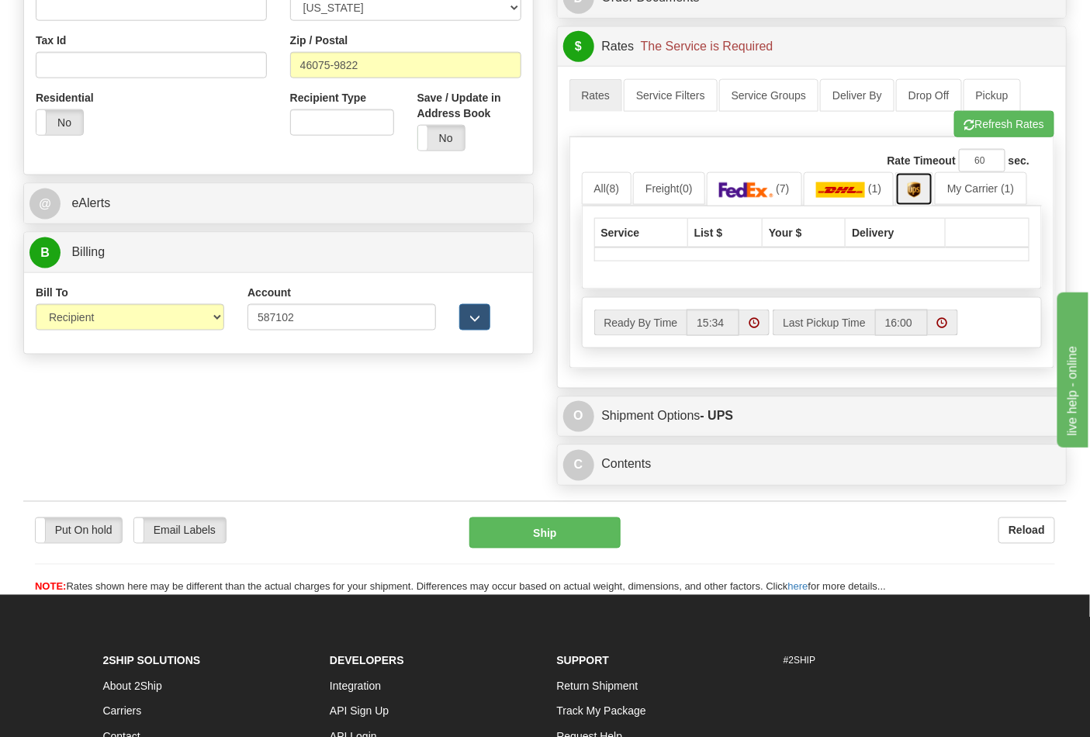
scroll to position [603, 0]
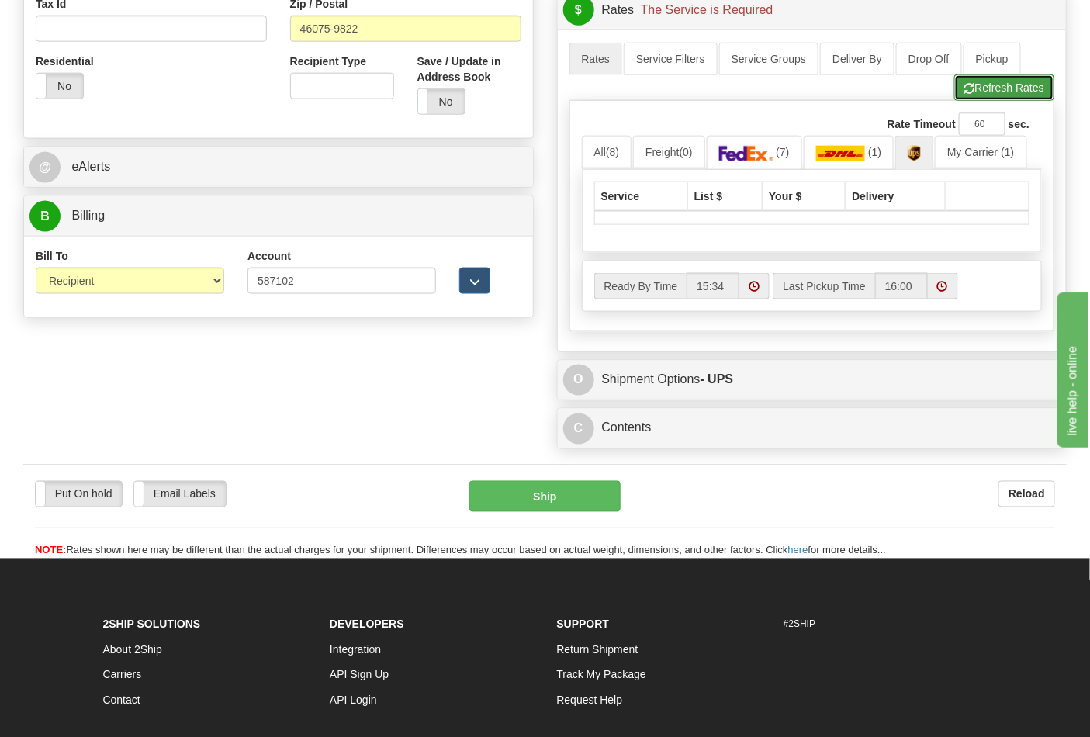
click at [1025, 88] on button "Refresh Rates" at bounding box center [1004, 87] width 100 height 26
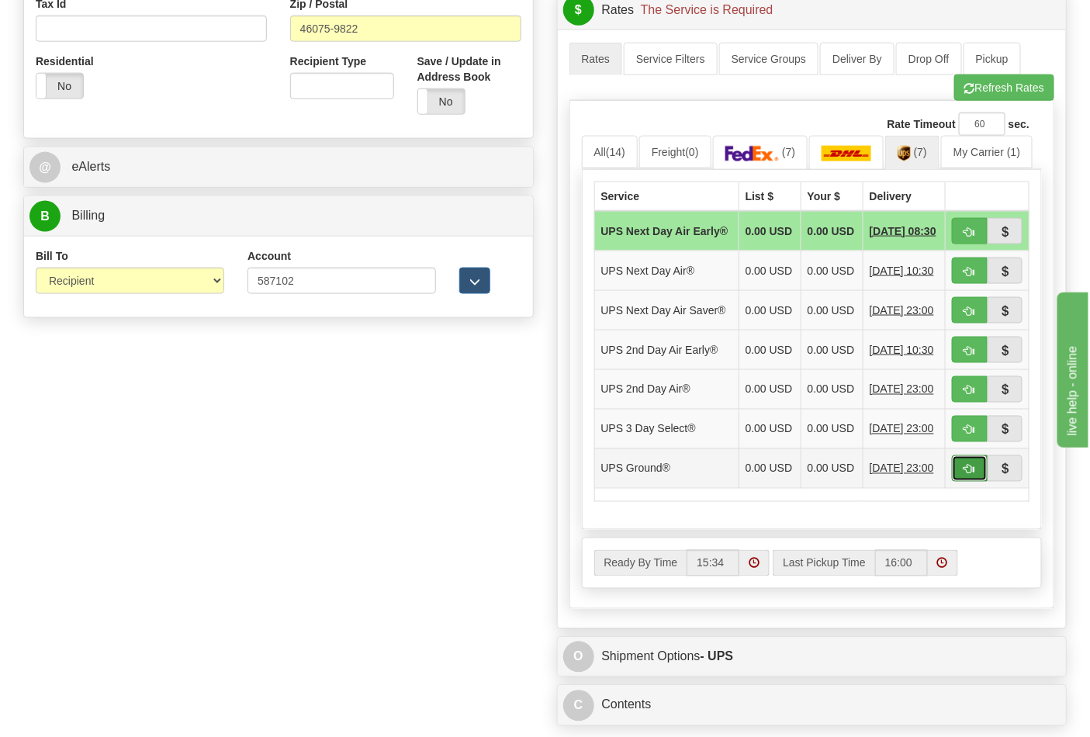
click at [971, 475] on span "button" at bounding box center [969, 470] width 11 height 10
type input "03"
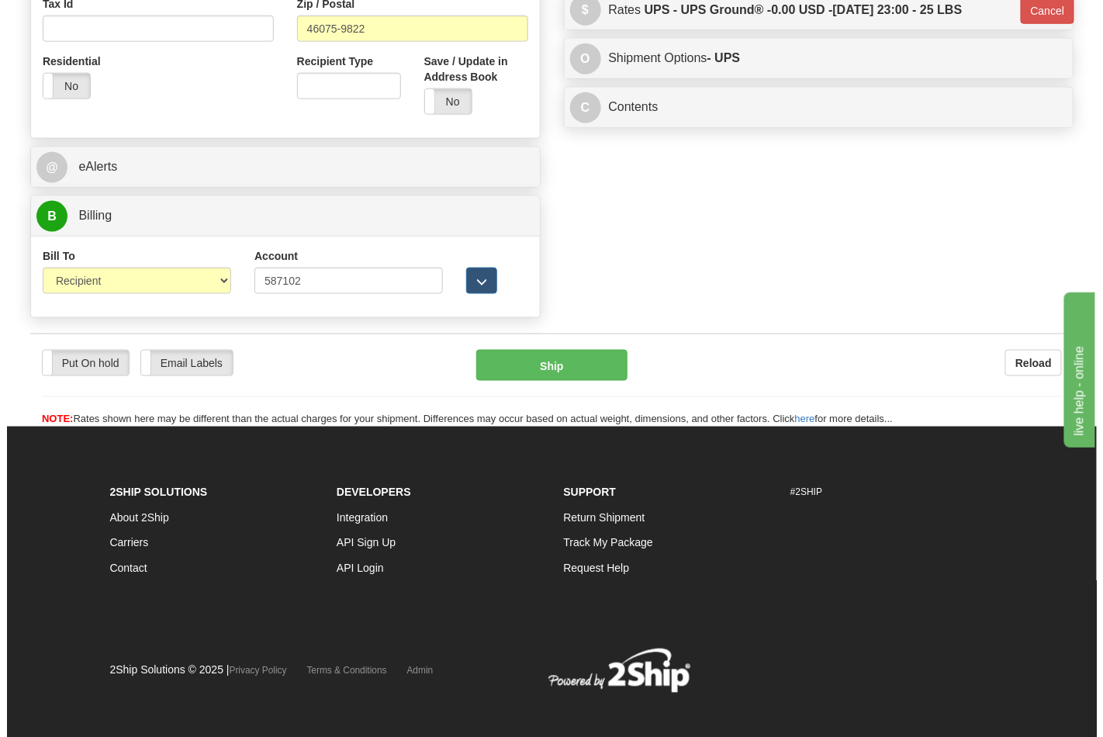
scroll to position [594, 0]
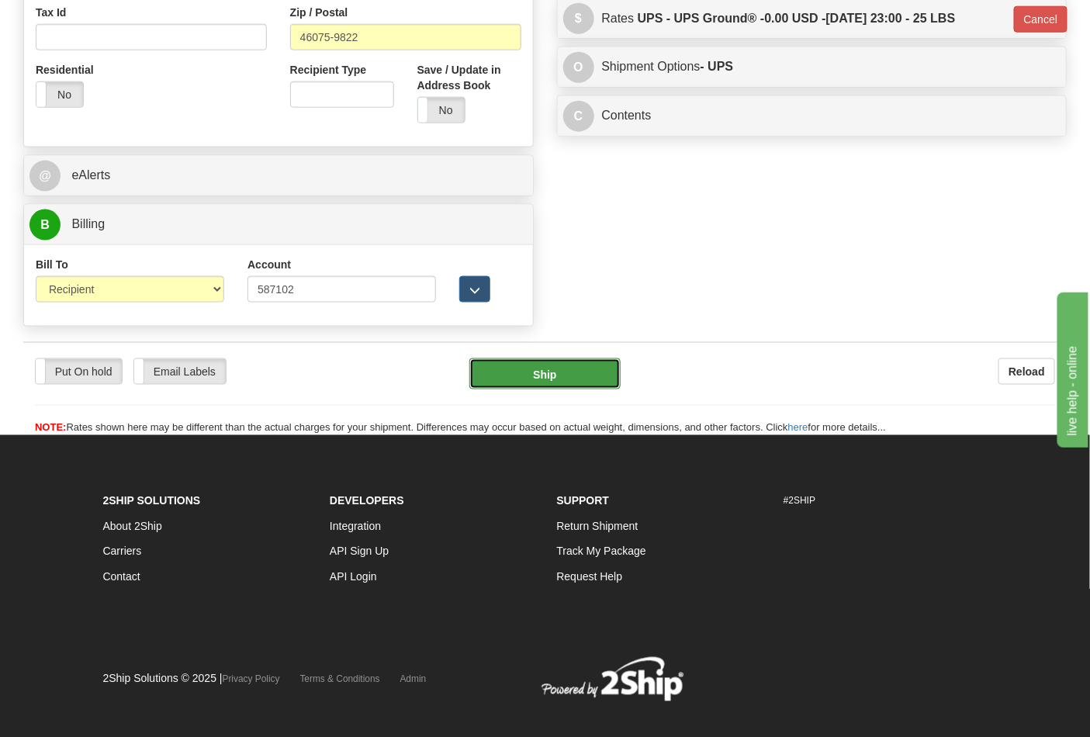
click at [587, 376] on button "Ship" at bounding box center [544, 373] width 151 height 31
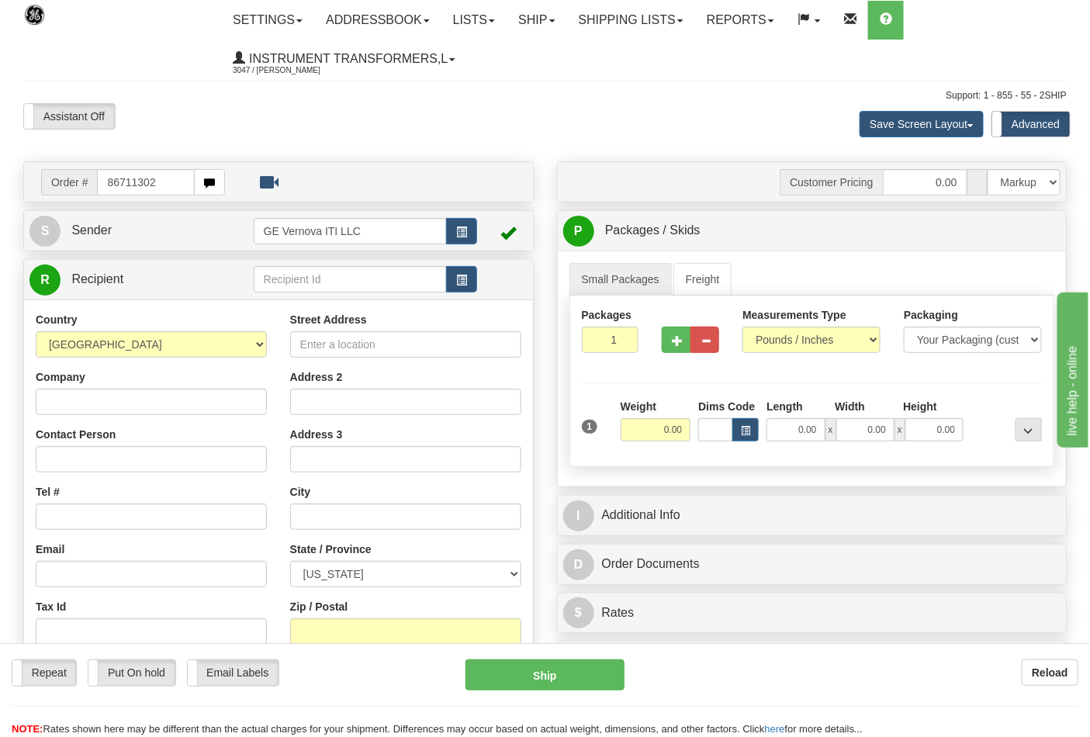
type input "86711302"
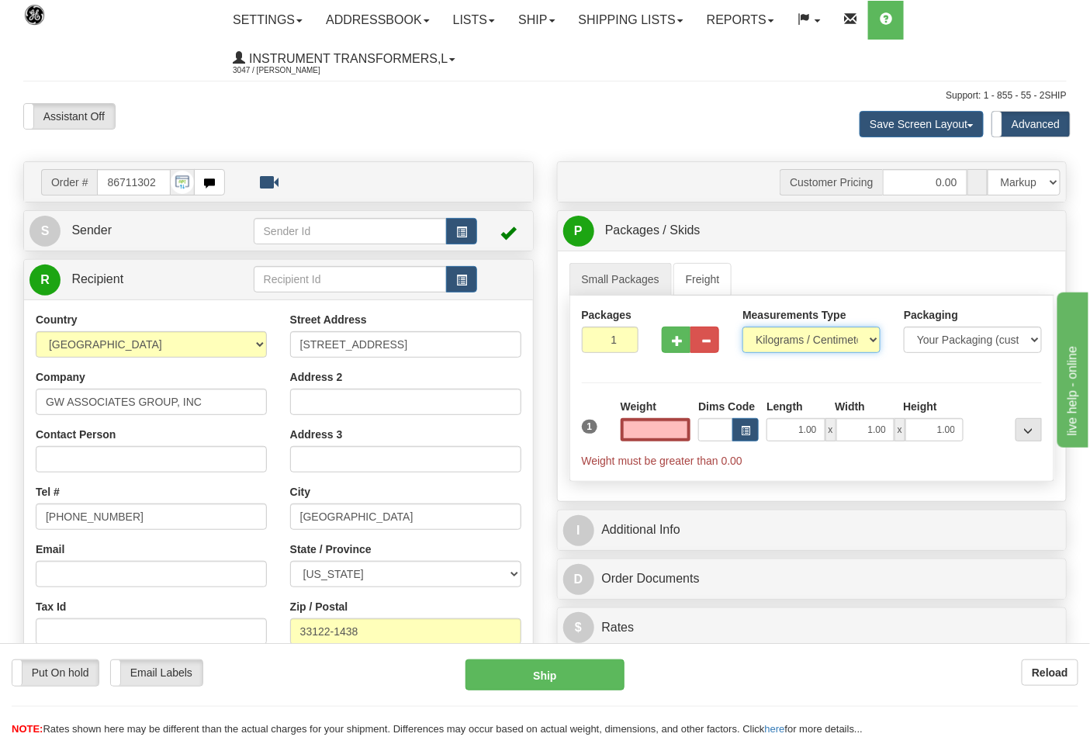
type input "0.00"
click at [790, 336] on select "Pounds / Inches Kilograms / Centimeters" at bounding box center [812, 340] width 138 height 26
select select "0"
click at [743, 327] on select "Pounds / Inches Kilograms / Centimeters" at bounding box center [812, 340] width 138 height 26
click at [649, 435] on input "0.00" at bounding box center [656, 429] width 71 height 23
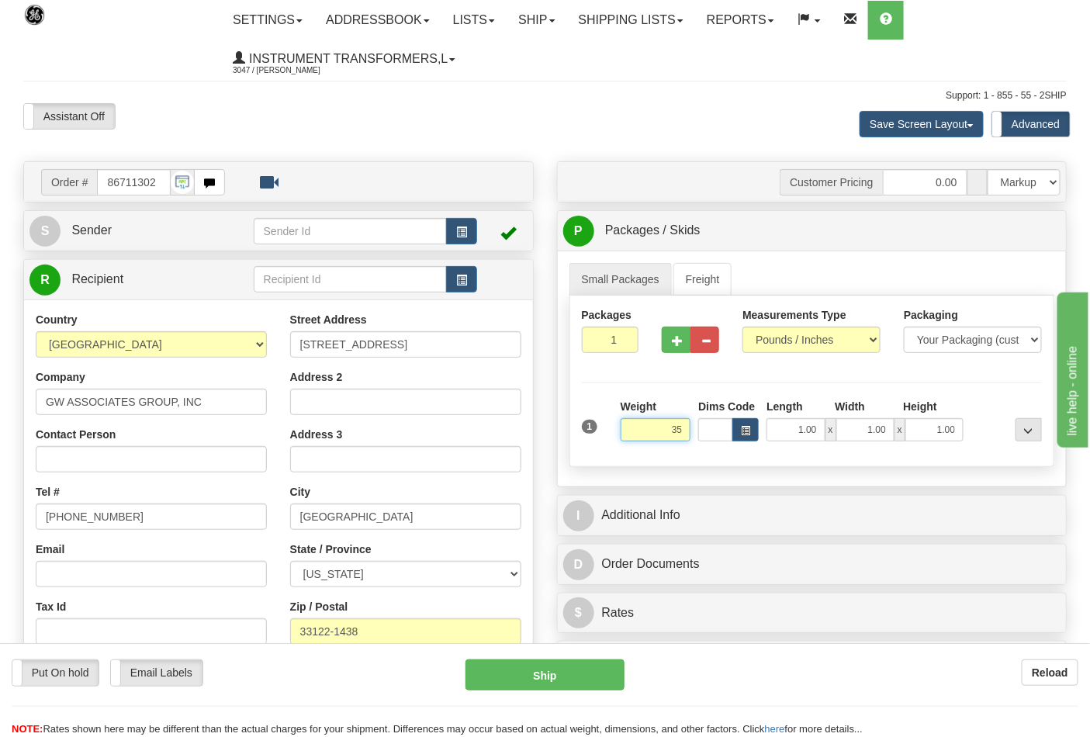
click button "Delete" at bounding box center [0, 0] width 0 height 0
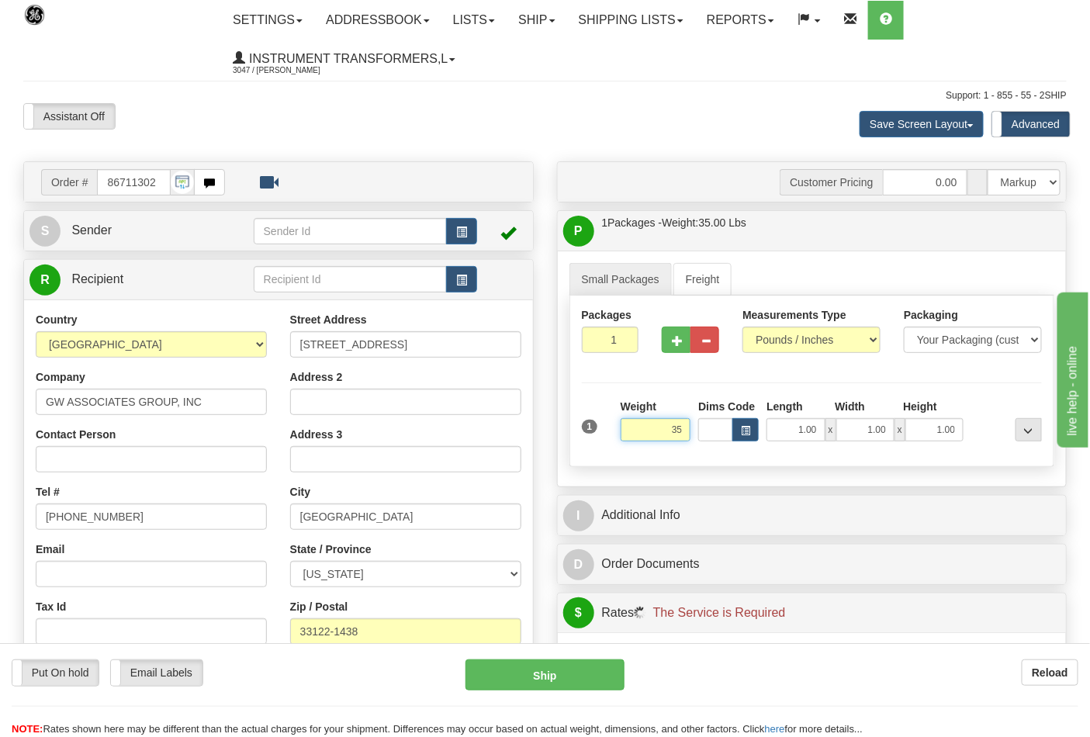
type input "35.00"
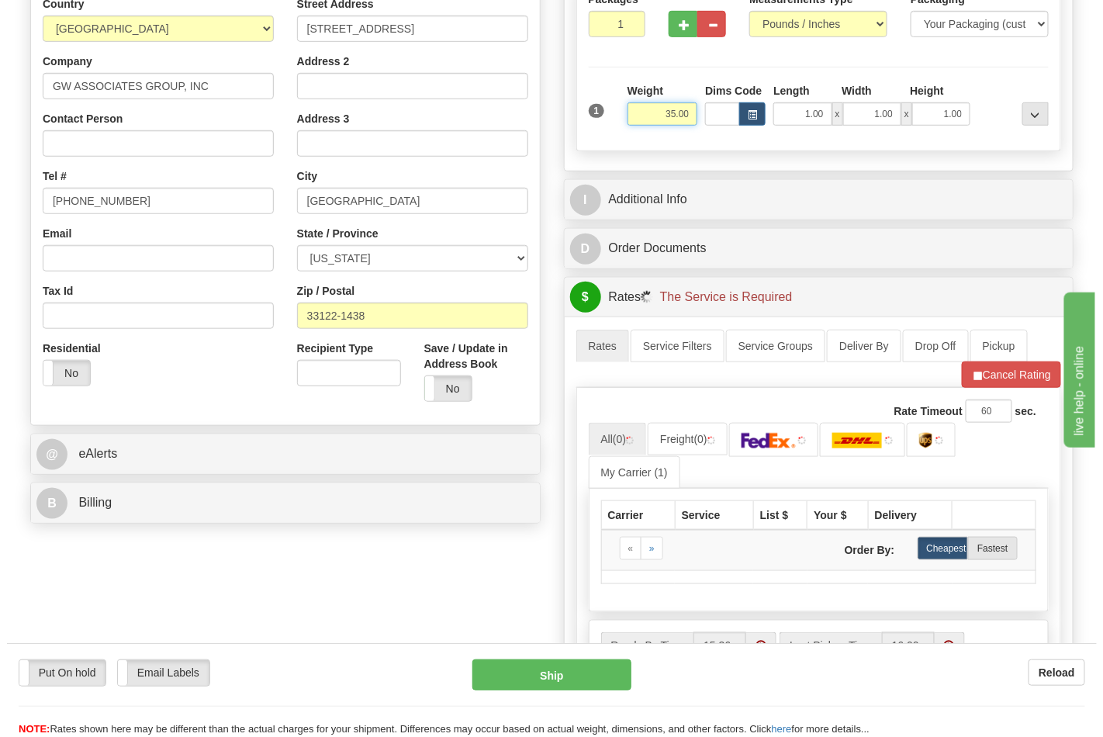
scroll to position [345, 0]
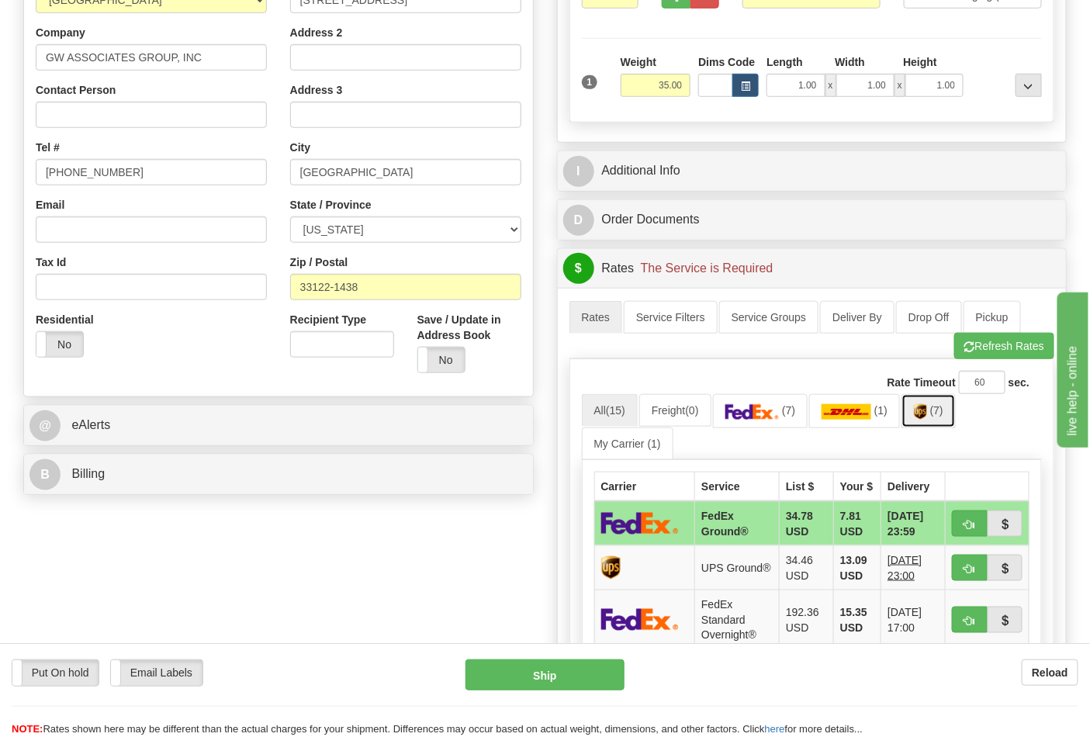
click at [942, 411] on span "(7)" at bounding box center [936, 410] width 13 height 12
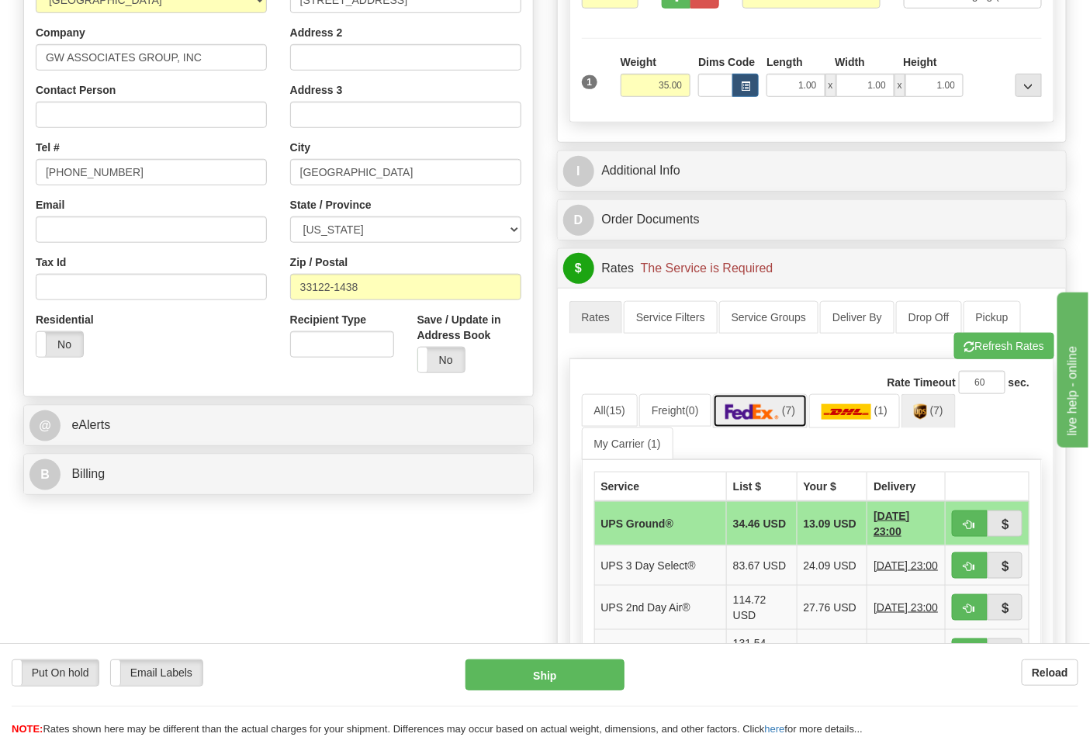
click at [780, 420] on img at bounding box center [752, 412] width 54 height 16
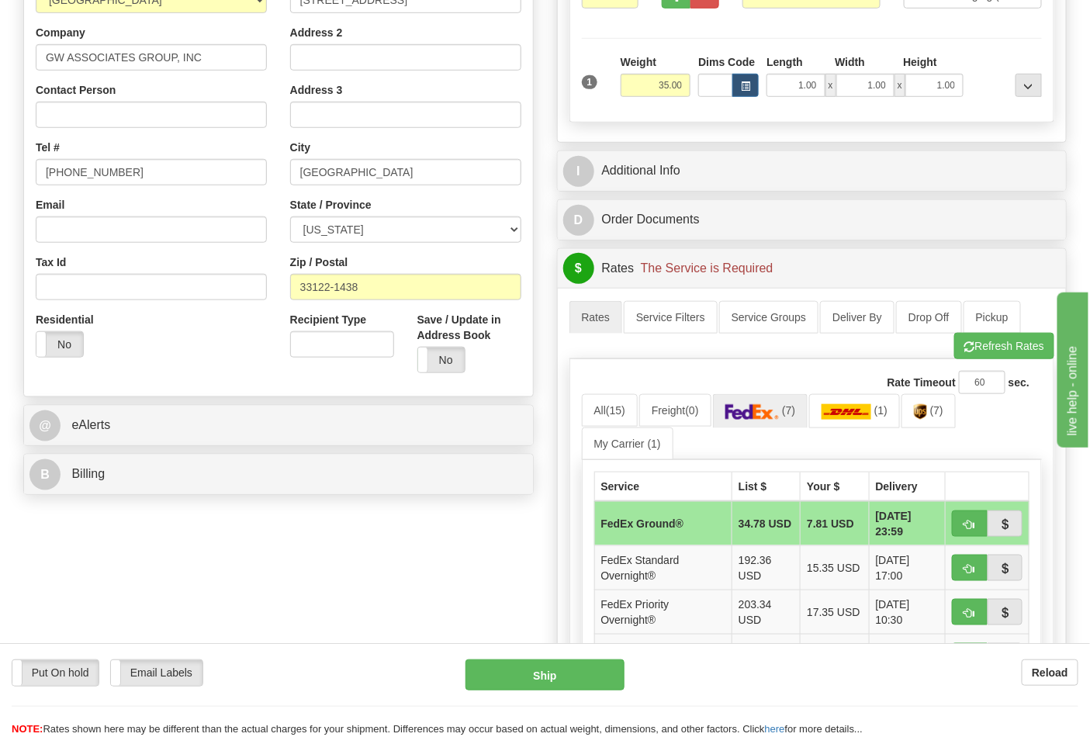
click at [680, 532] on td "FedEx Ground®" at bounding box center [662, 523] width 137 height 45
click at [680, 525] on td "FedEx Ground®" at bounding box center [662, 523] width 137 height 45
click at [973, 521] on span "button" at bounding box center [969, 525] width 11 height 10
type input "92"
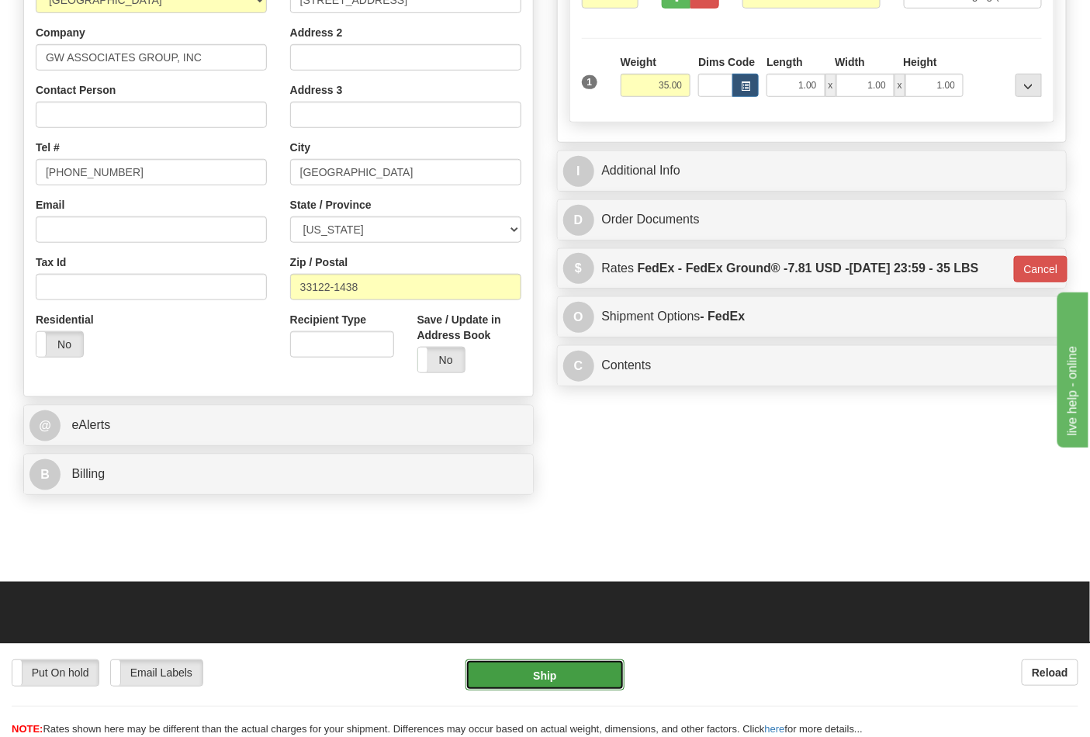
click at [574, 673] on button "Ship" at bounding box center [545, 675] width 158 height 31
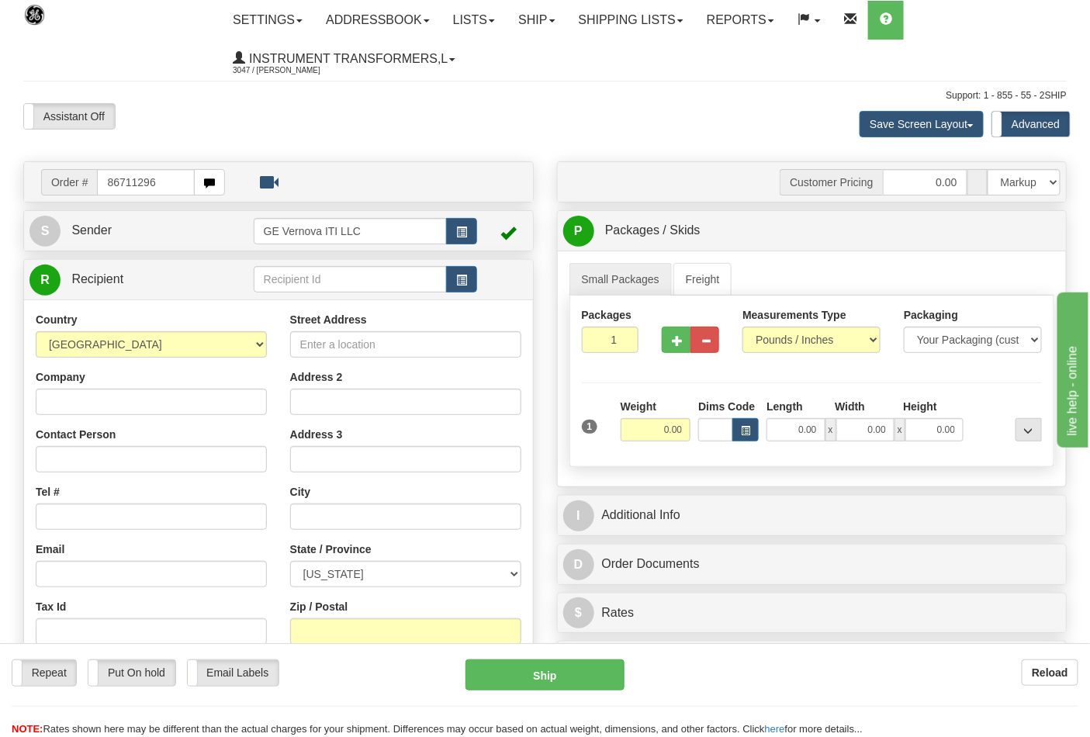
type input "86711296"
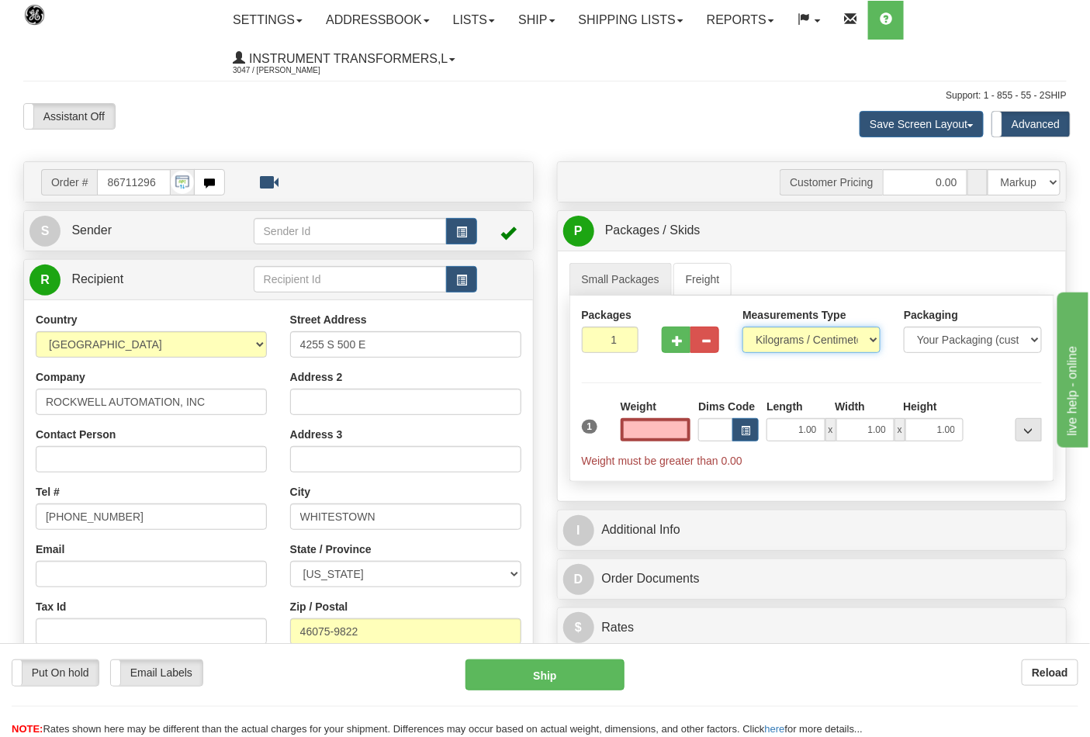
type input "0.00"
click at [770, 346] on select "Pounds / Inches Kilograms / Centimeters" at bounding box center [812, 340] width 138 height 26
select select "0"
click at [743, 327] on select "Pounds / Inches Kilograms / Centimeters" at bounding box center [812, 340] width 138 height 26
click at [646, 441] on input "0.00" at bounding box center [656, 429] width 71 height 23
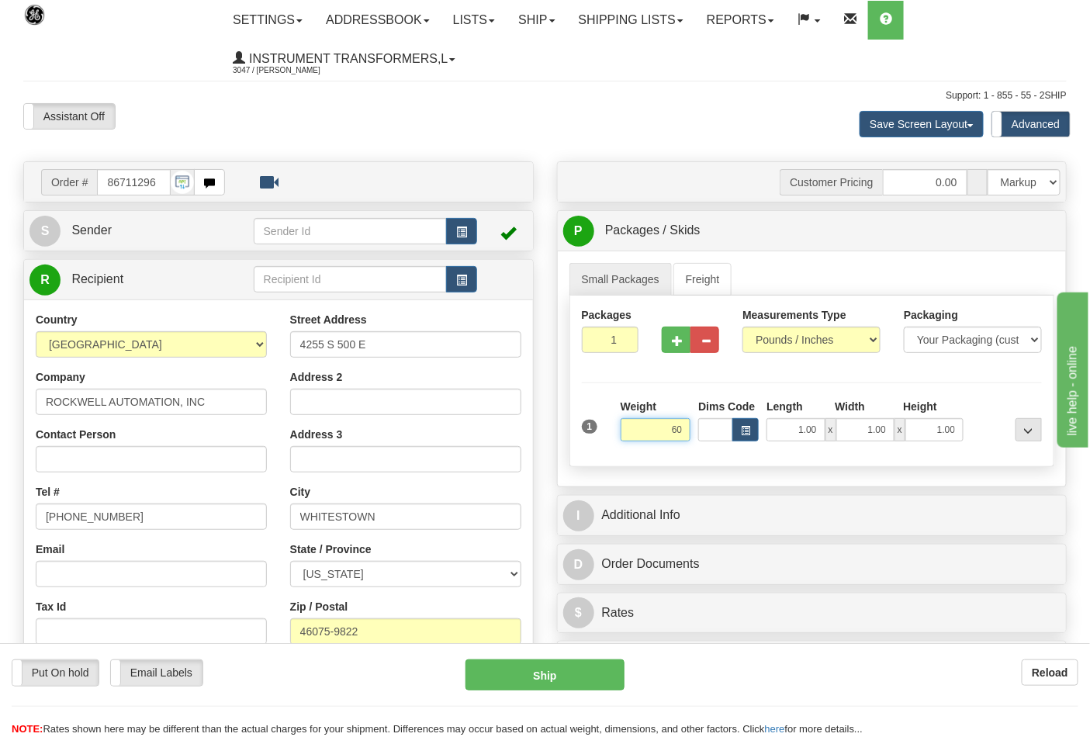
click button "Delete" at bounding box center [0, 0] width 0 height 0
type input "60.00"
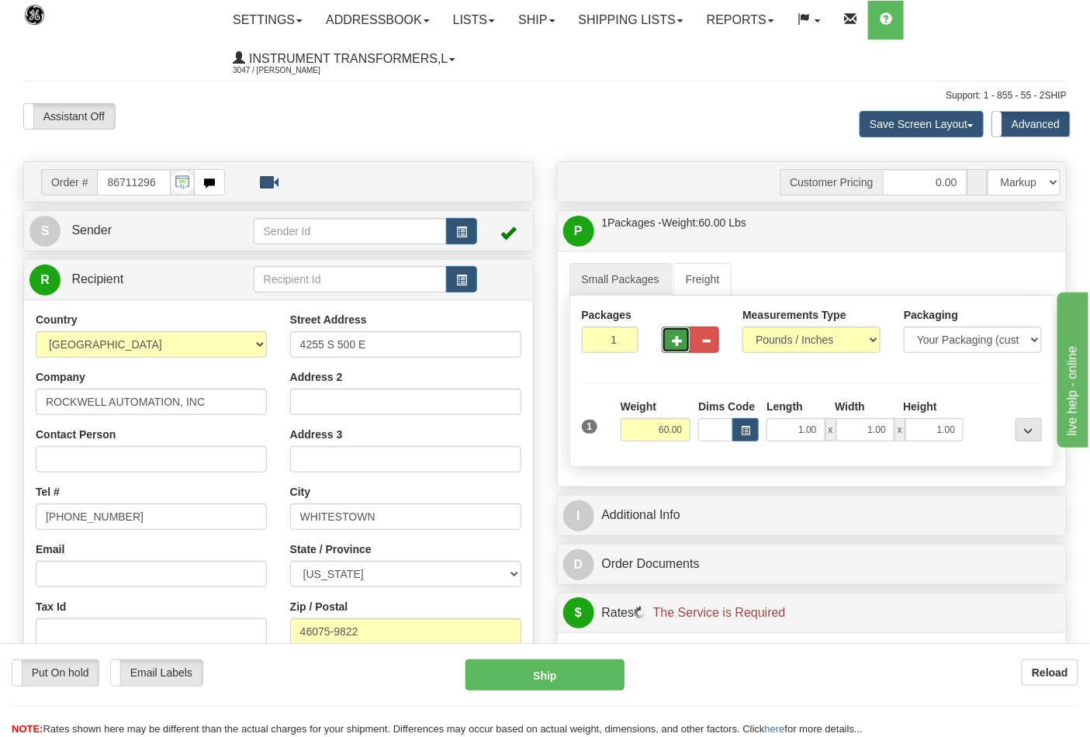
click at [677, 338] on span "button" at bounding box center [677, 341] width 11 height 10
type input "2"
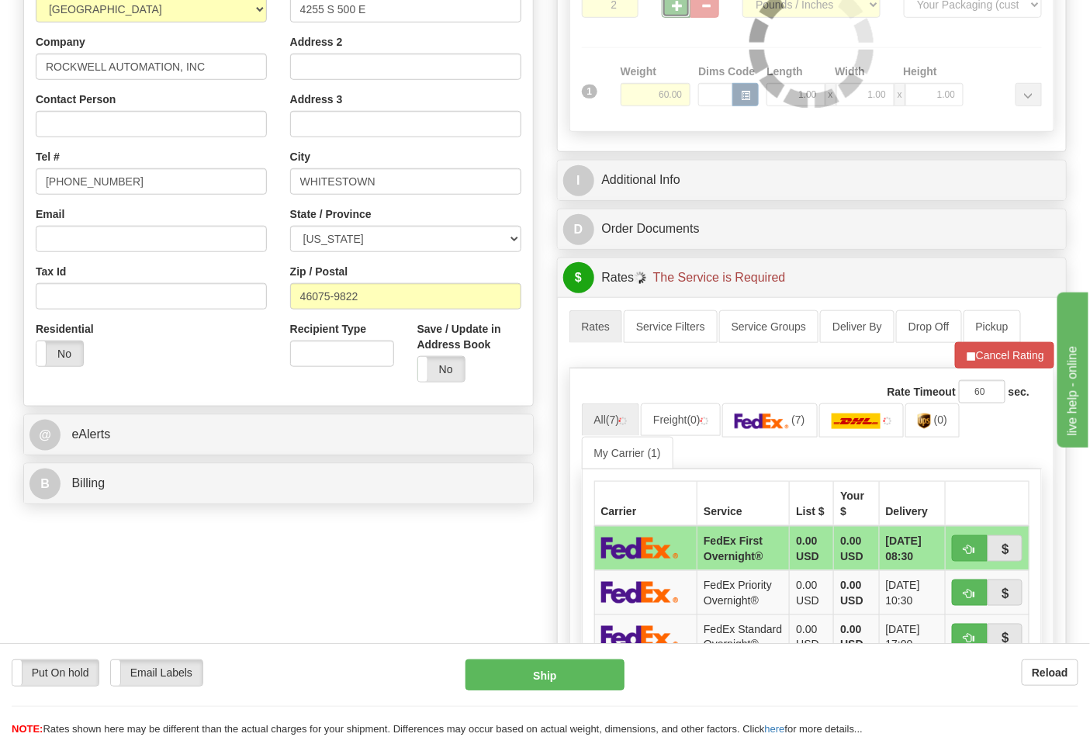
scroll to position [345, 0]
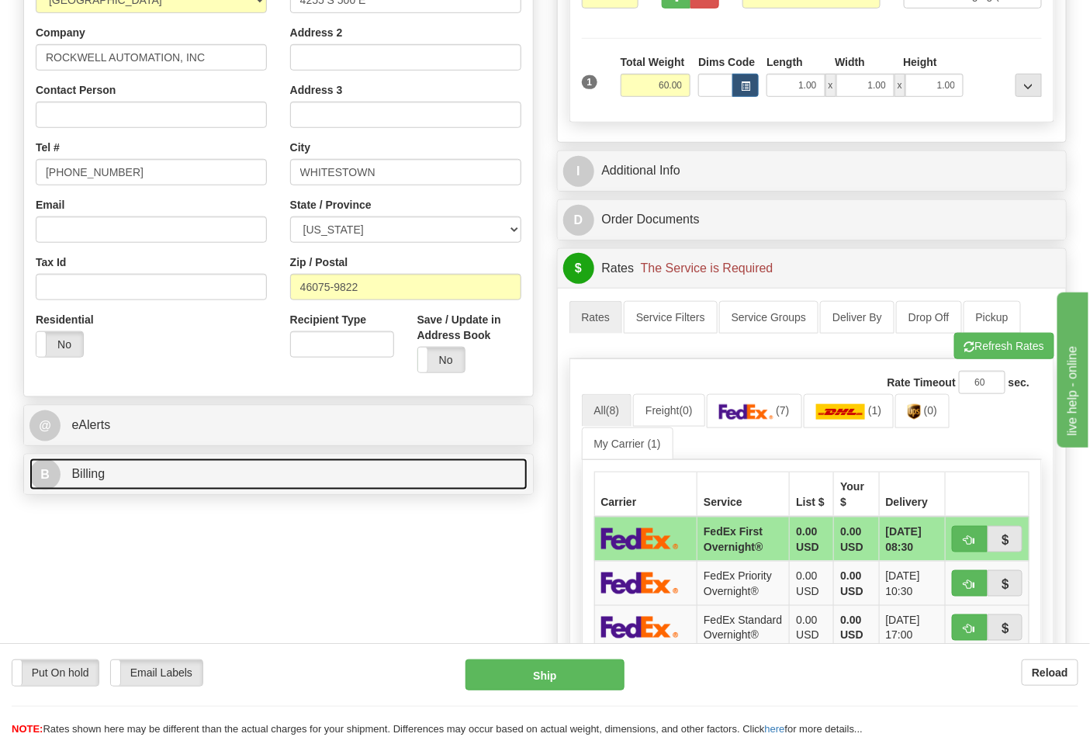
click at [493, 479] on link "B Billing" at bounding box center [278, 475] width 498 height 32
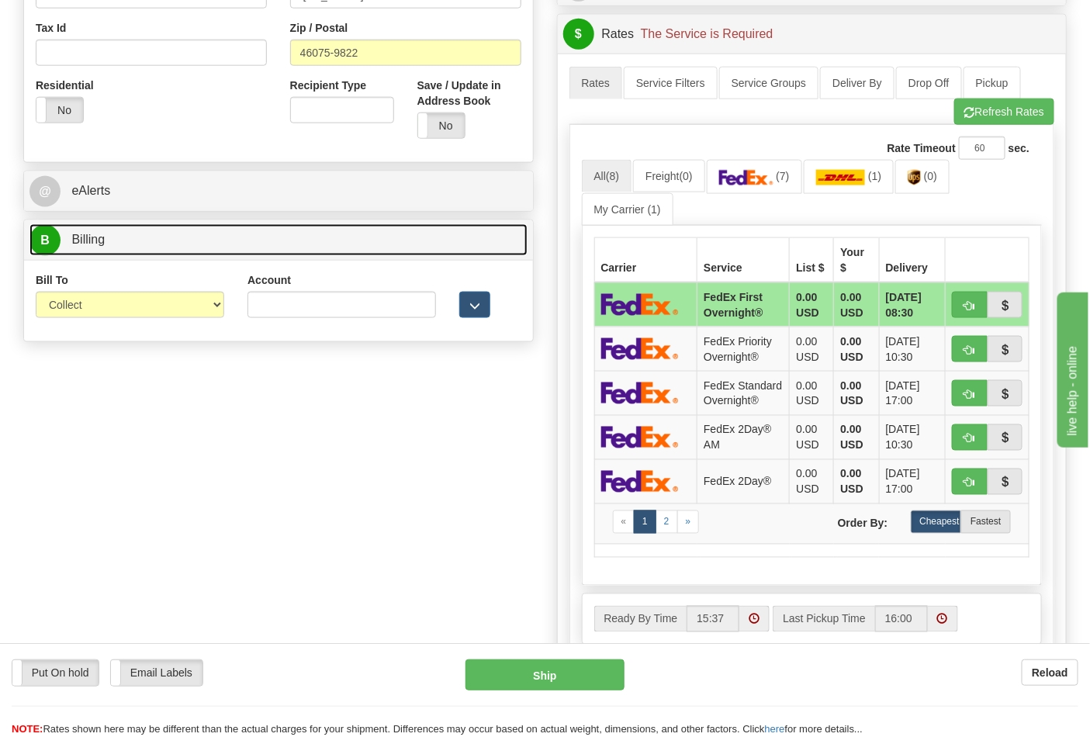
scroll to position [603, 0]
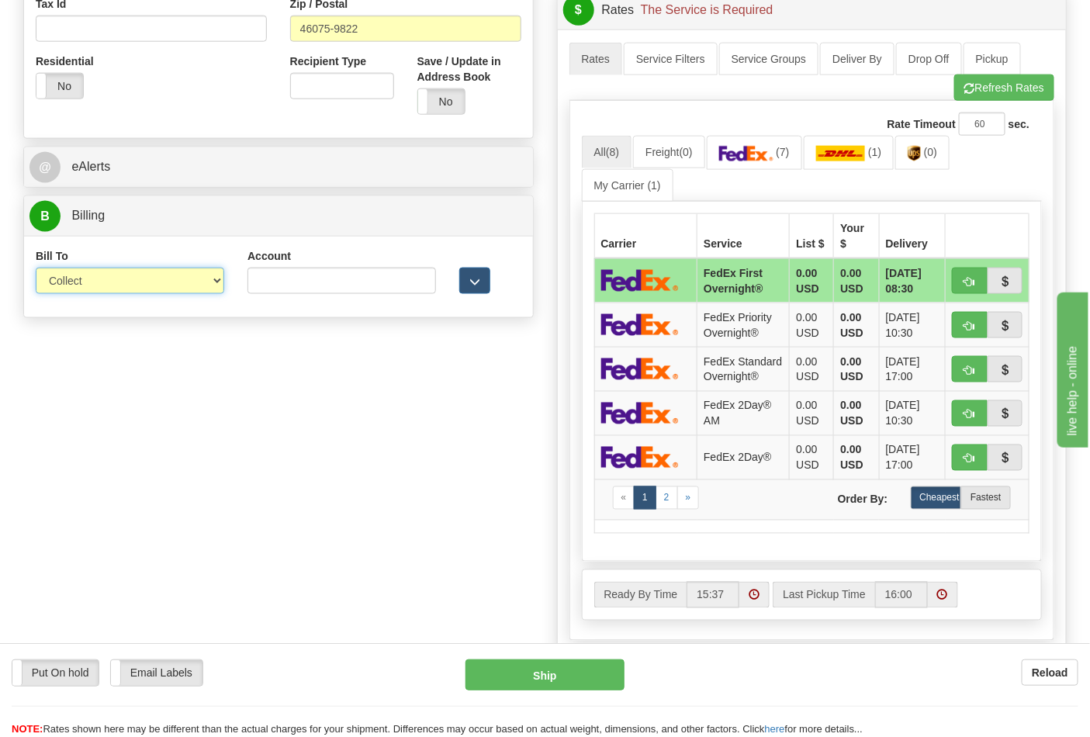
click at [151, 279] on select "Sender Recipient Third Party Collect" at bounding box center [130, 281] width 189 height 26
select select "2"
click at [36, 269] on select "Sender Recipient Third Party Collect" at bounding box center [130, 281] width 189 height 26
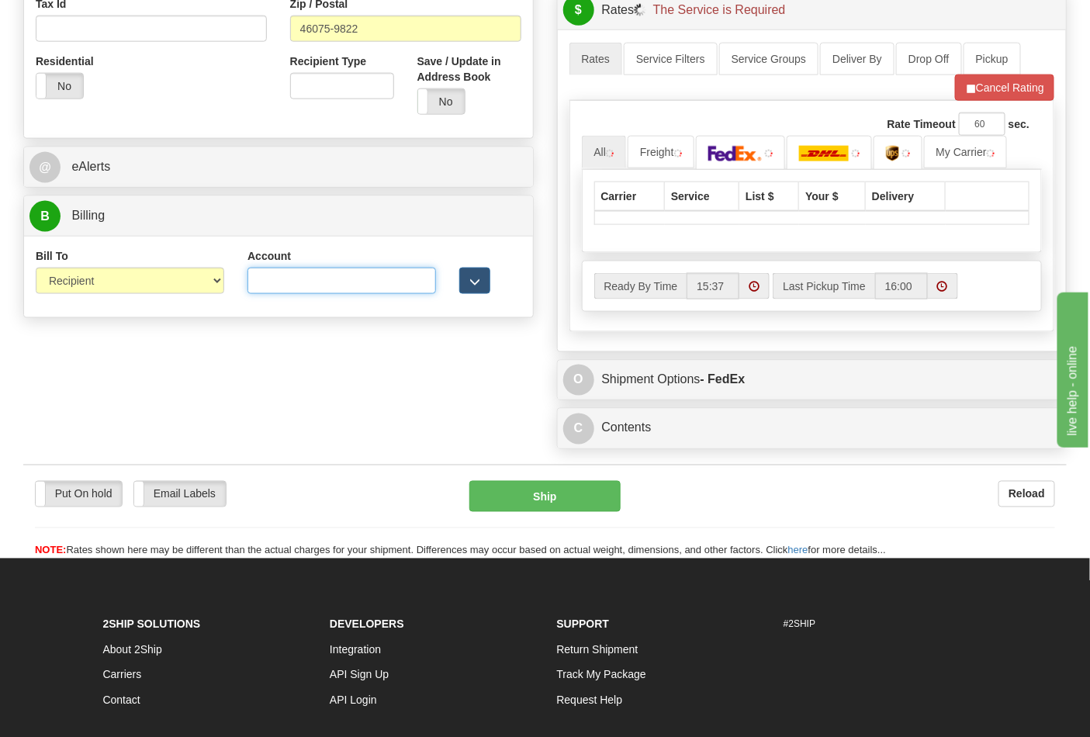
click at [316, 277] on input "Account" at bounding box center [342, 281] width 189 height 26
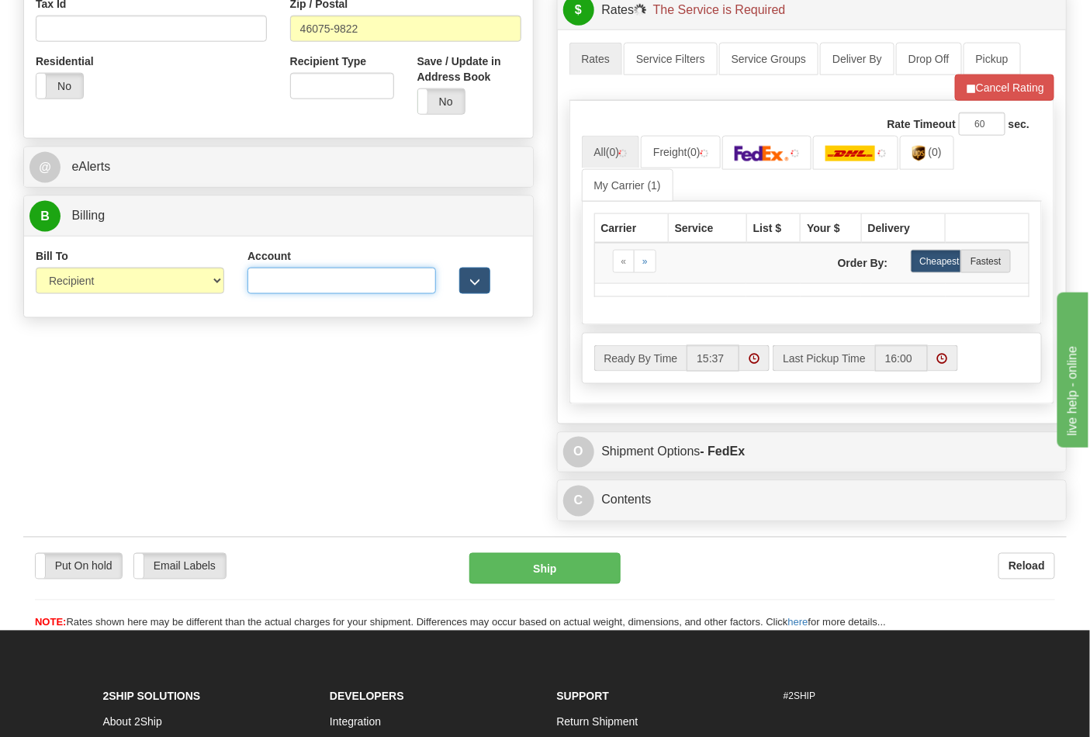
paste input "587102"
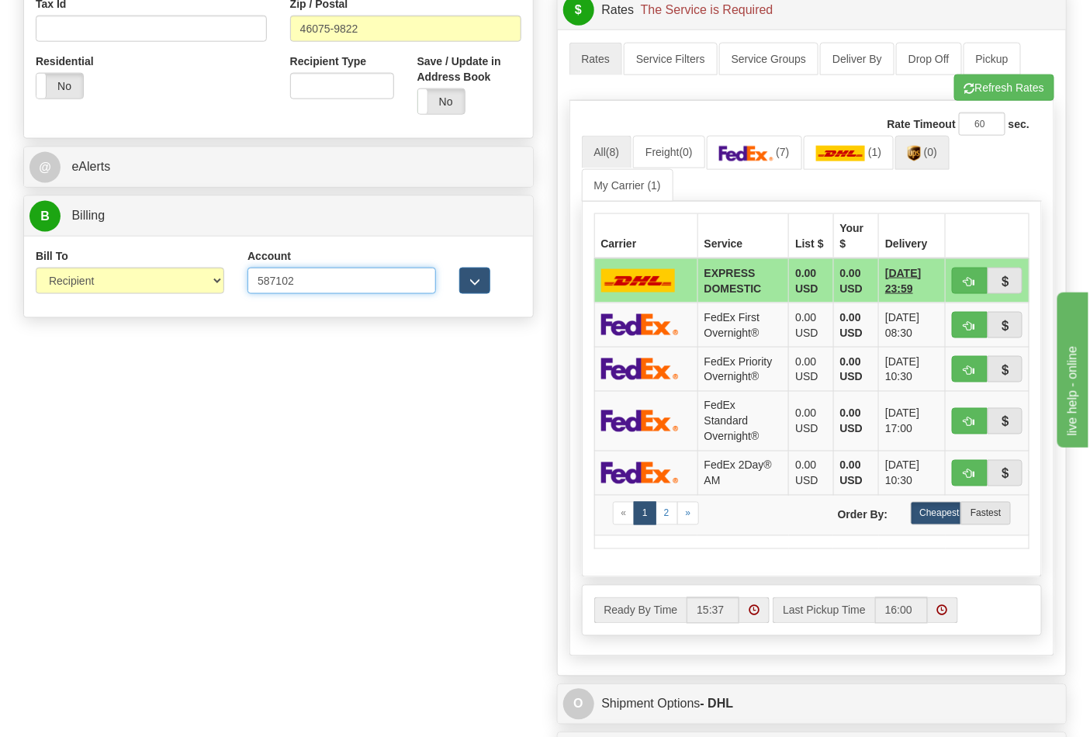
type input "587102"
click at [921, 147] on img at bounding box center [914, 154] width 13 height 16
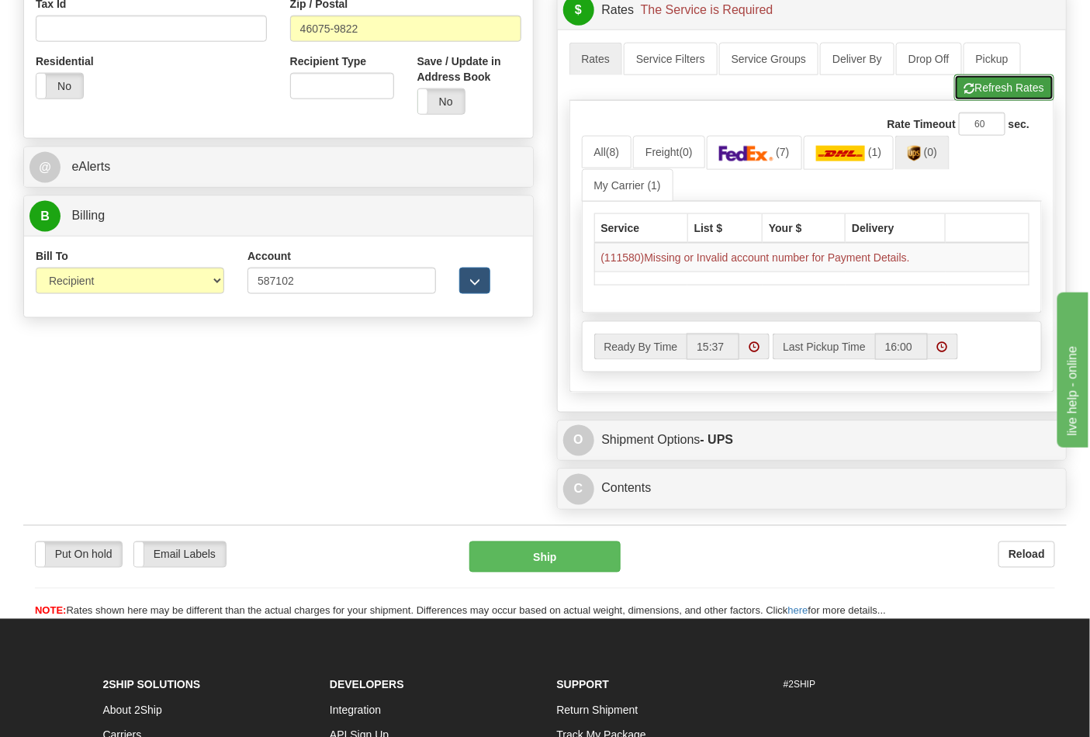
click at [990, 94] on button "Refresh Rates" at bounding box center [1004, 87] width 100 height 26
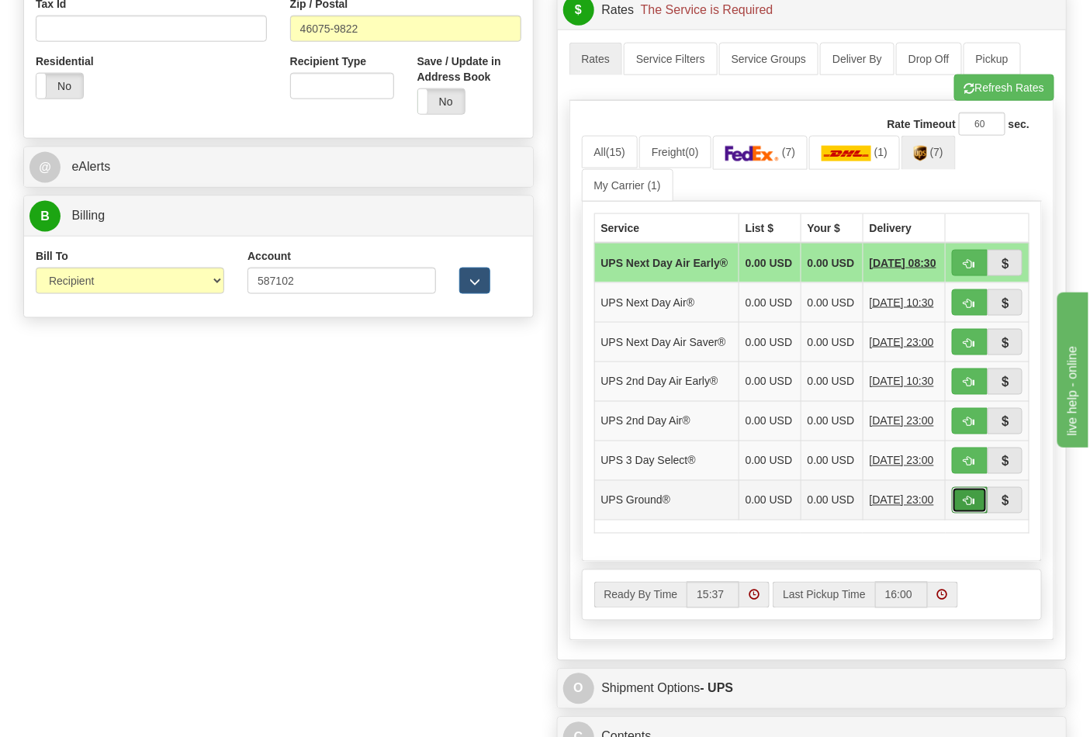
click at [973, 514] on button "button" at bounding box center [970, 500] width 36 height 26
type input "03"
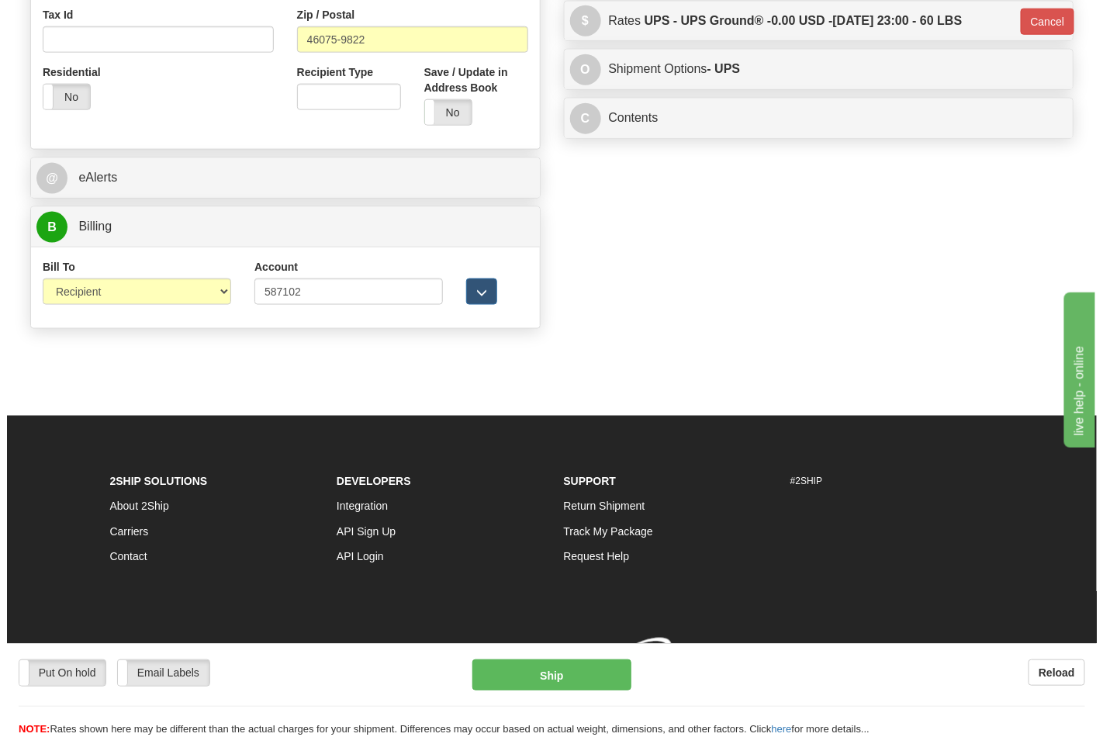
scroll to position [594, 0]
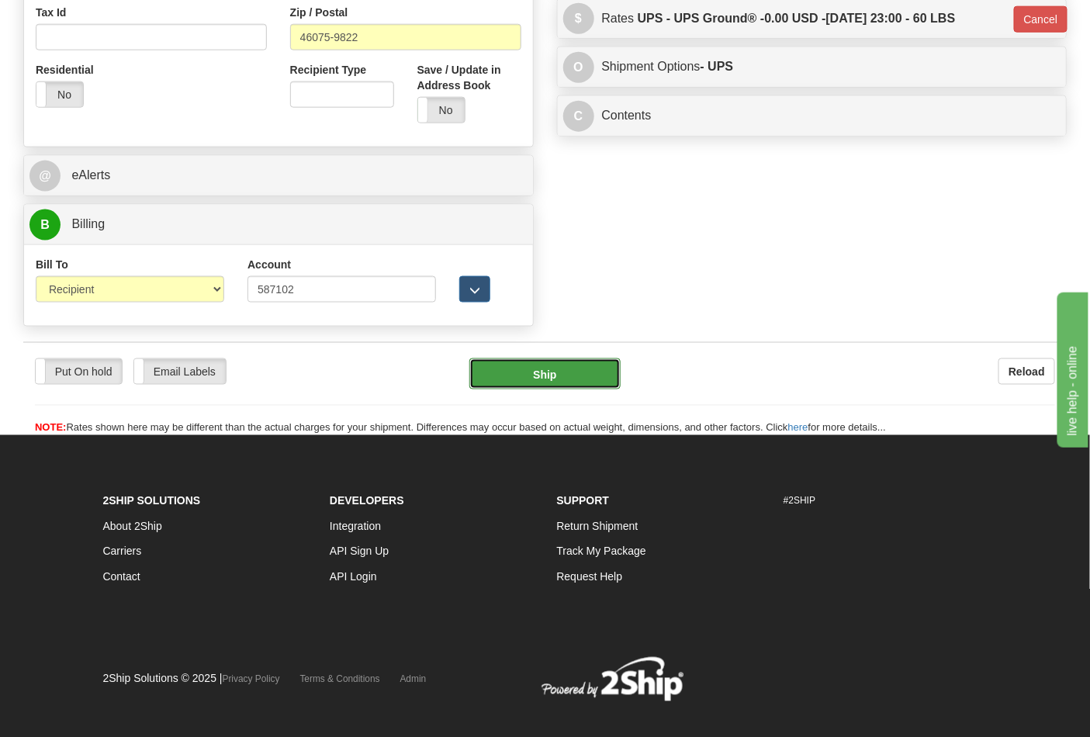
click at [497, 372] on button "Ship" at bounding box center [544, 373] width 151 height 31
